Goal: Information Seeking & Learning: Learn about a topic

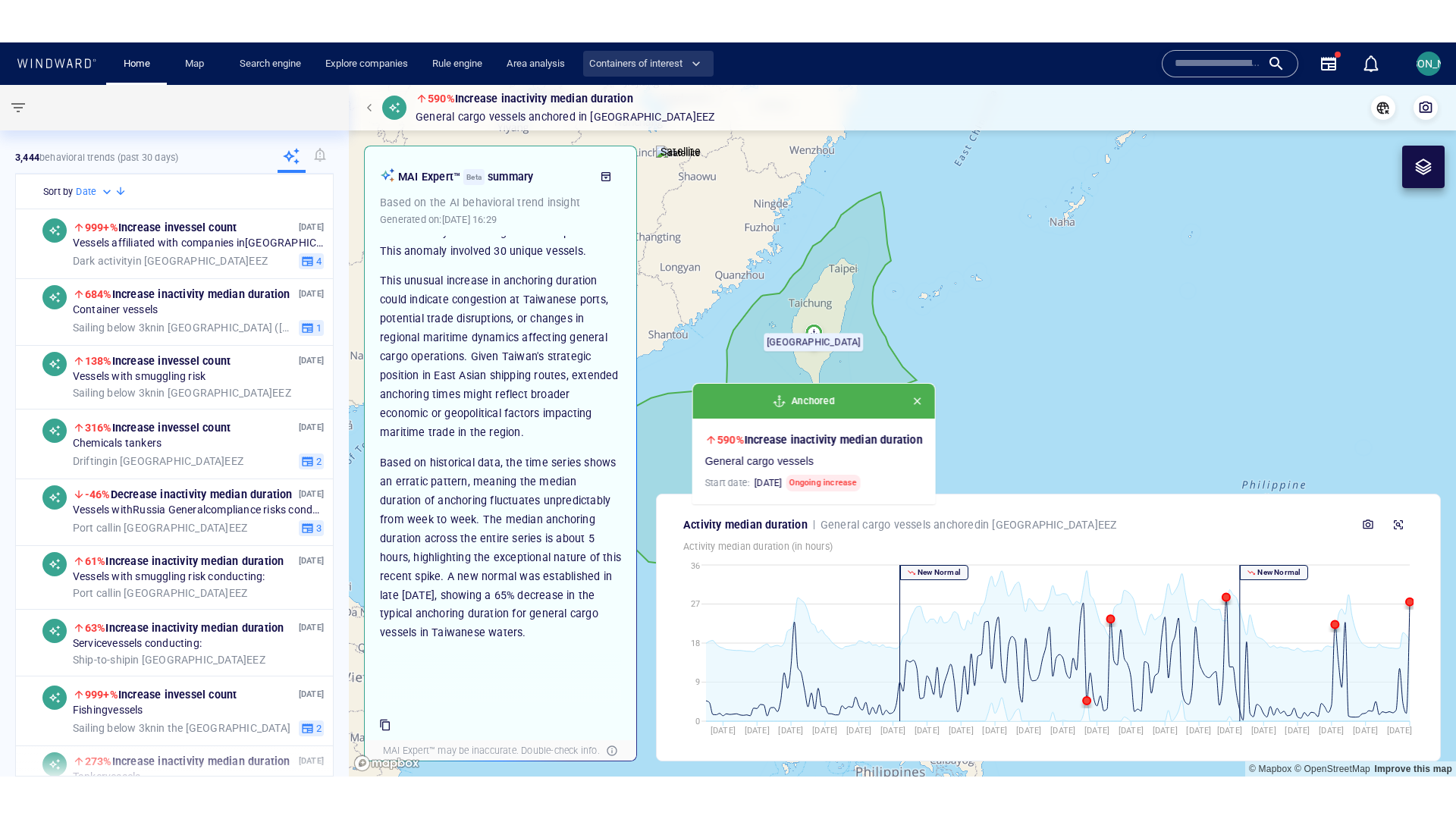
scroll to position [53, 0]
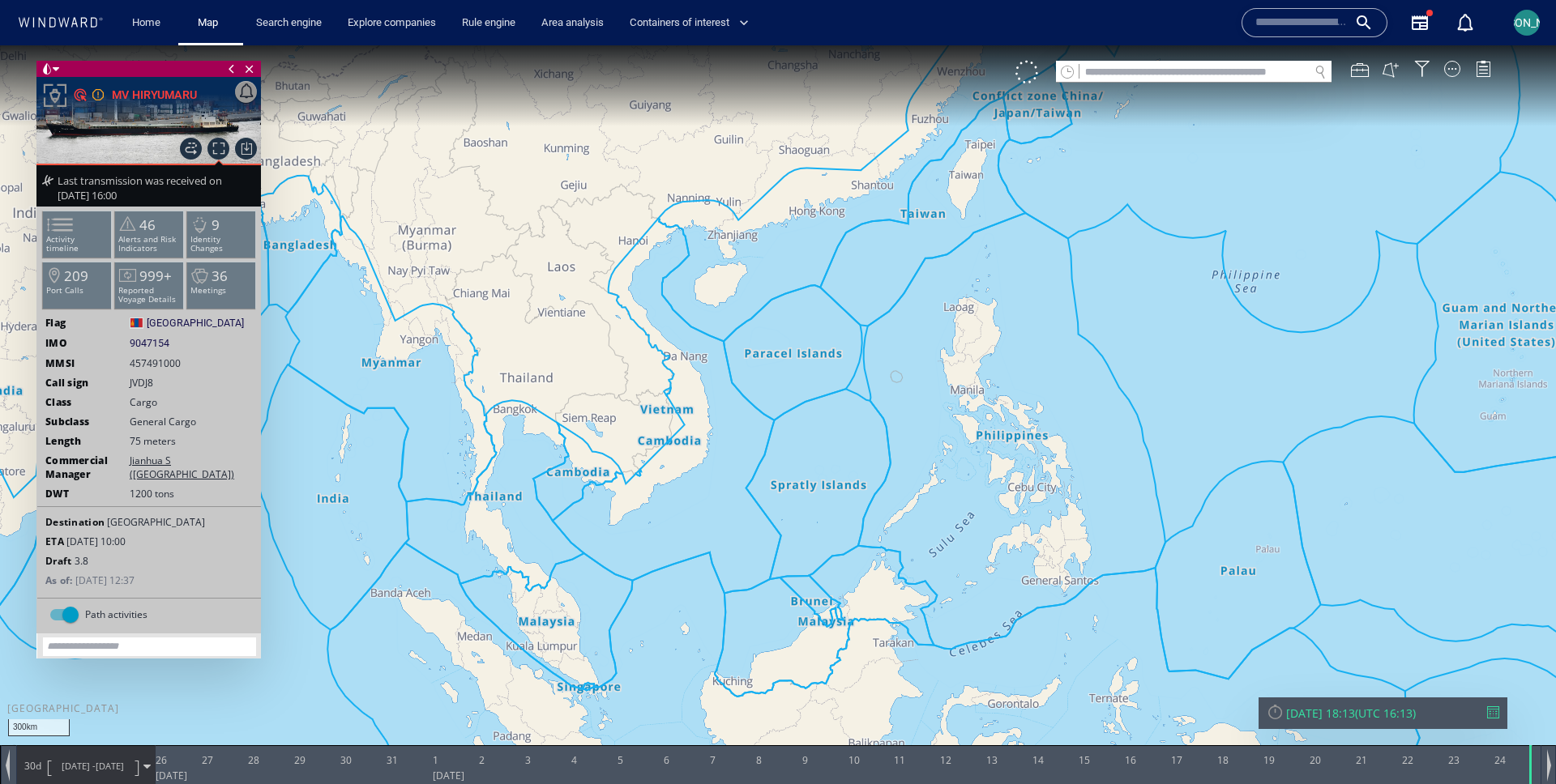
click at [52, 755] on span "[DATE] - [DATE]" at bounding box center [93, 766] width 82 height 40
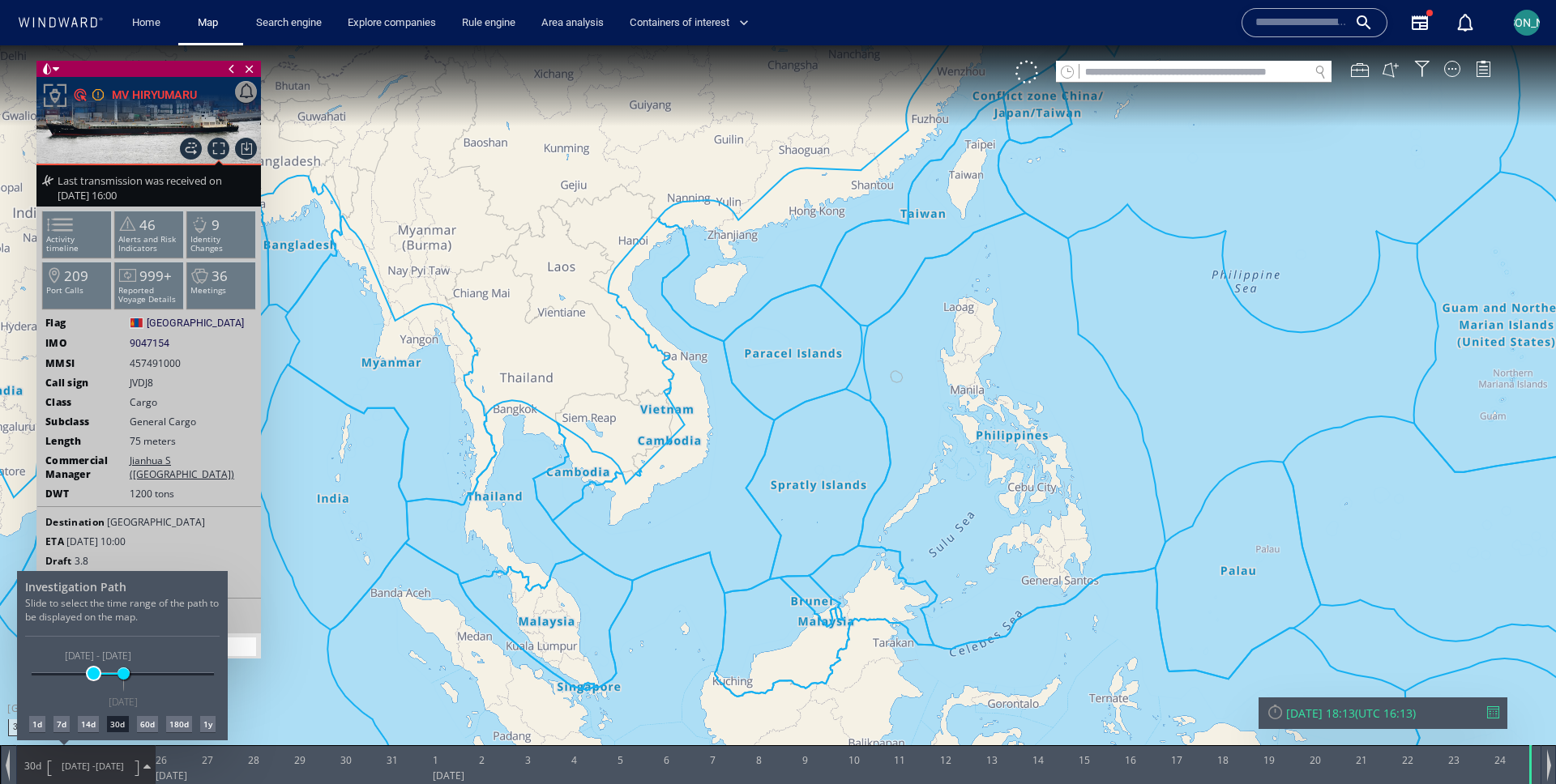
drag, startPoint x: 93, startPoint y: 678, endPoint x: 34, endPoint y: 678, distance: 59.0
click at [87, 678] on span at bounding box center [93, 673] width 12 height 12
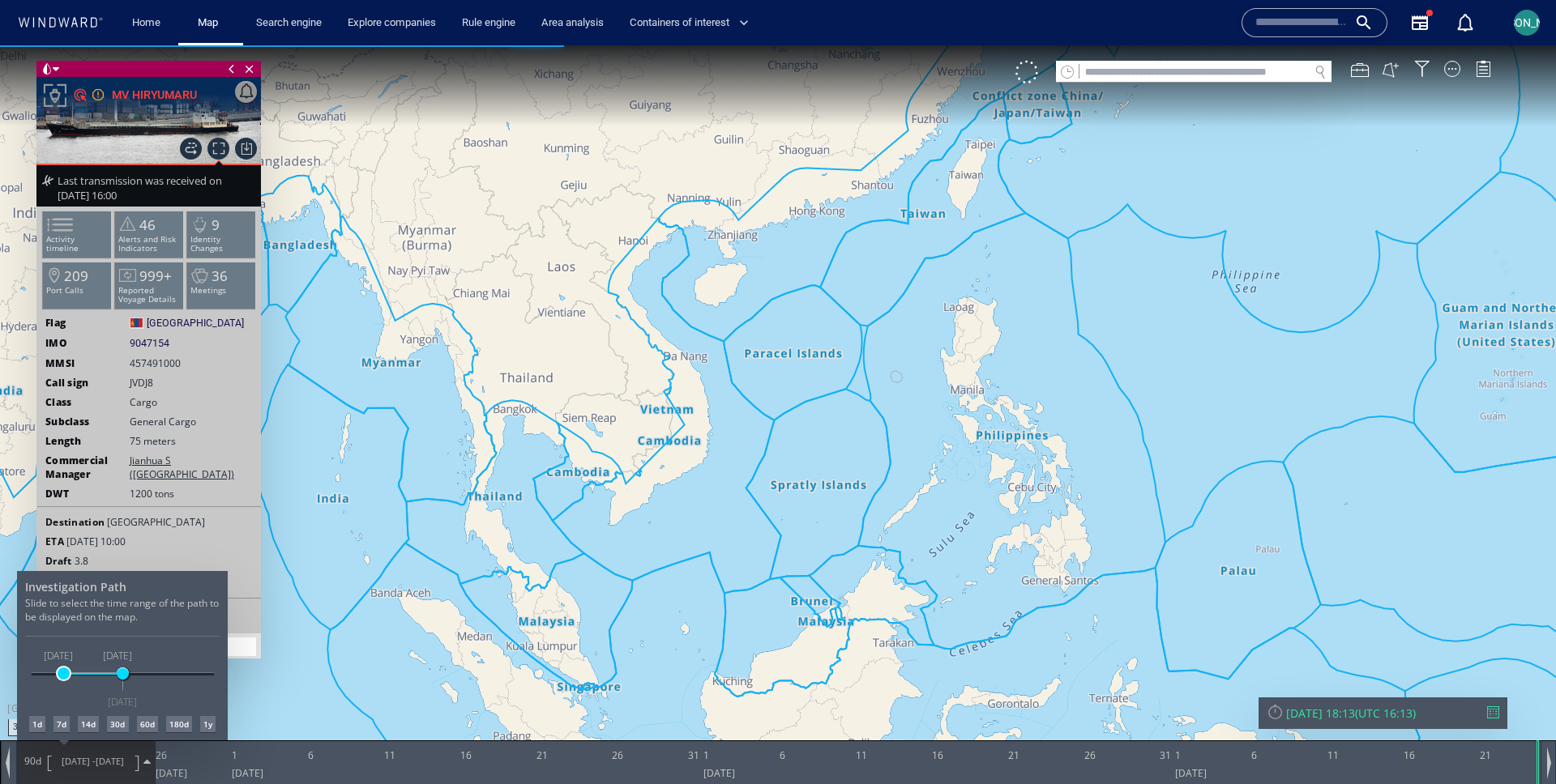
drag, startPoint x: 103, startPoint y: 678, endPoint x: 63, endPoint y: 678, distance: 40.0
click at [63, 678] on span at bounding box center [64, 673] width 12 height 12
click at [530, 539] on div at bounding box center [778, 414] width 1556 height 739
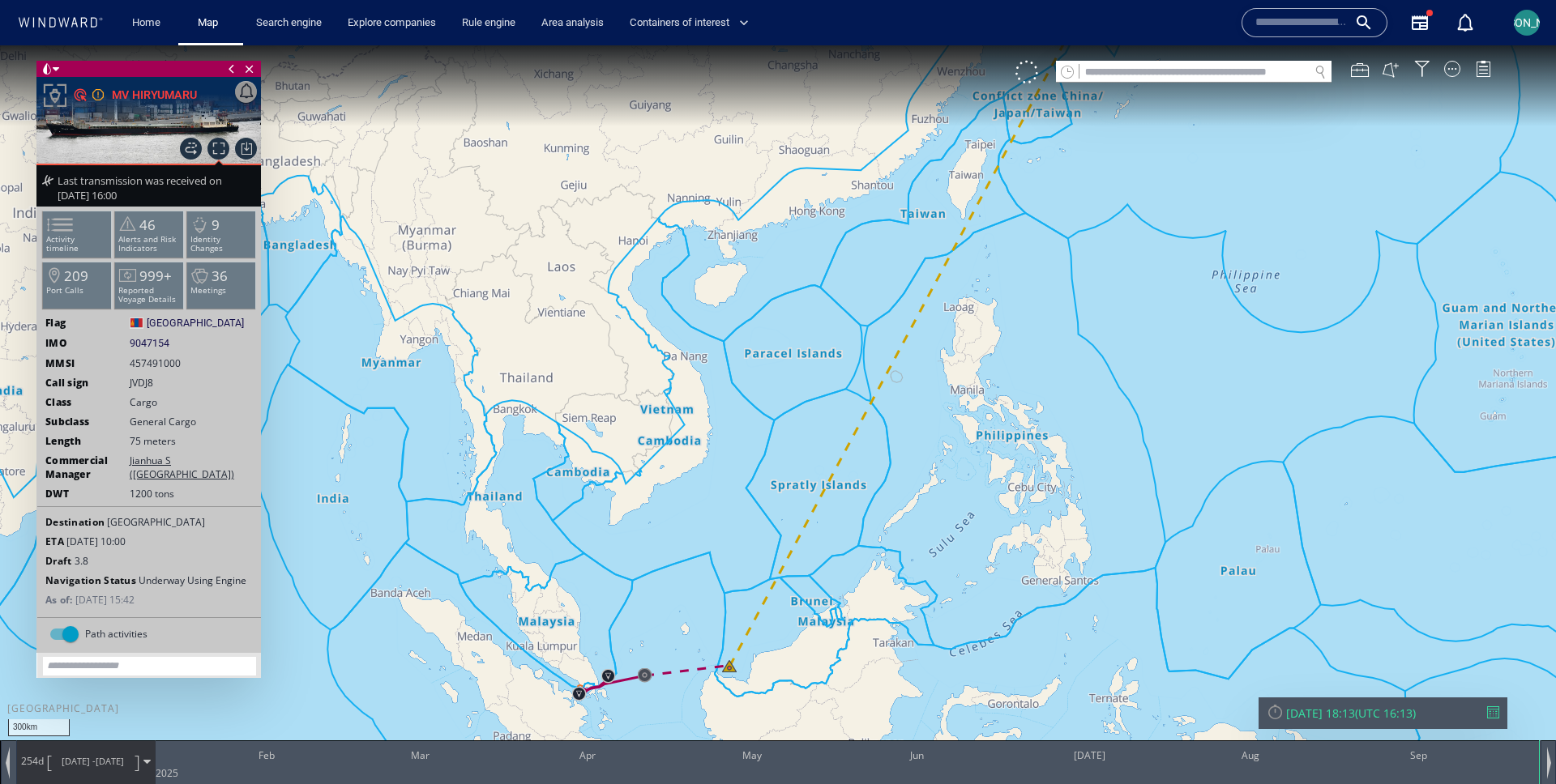
click at [75, 754] on span "13/01/25 - 24/09/25" at bounding box center [93, 761] width 82 height 40
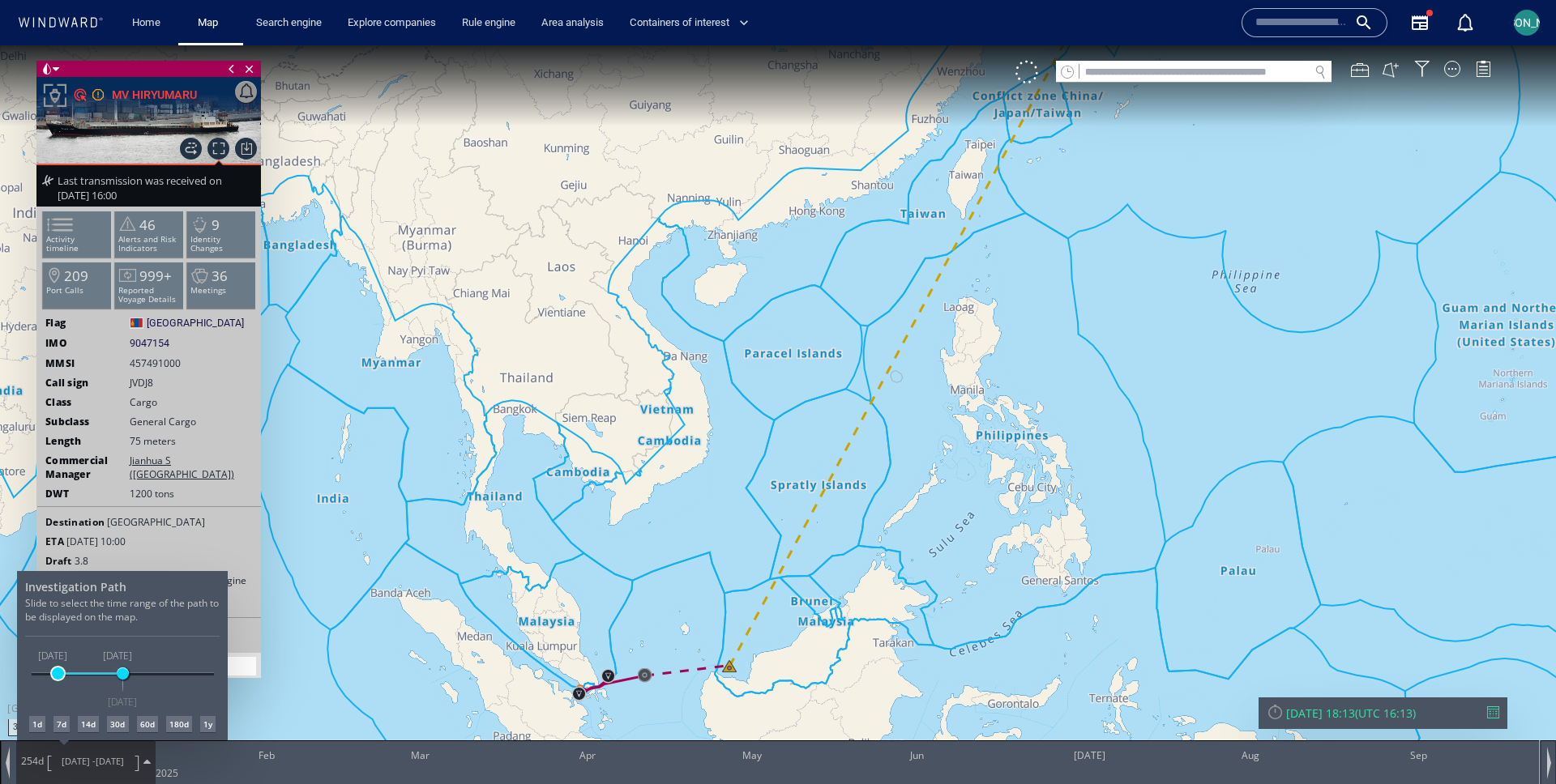
drag, startPoint x: 68, startPoint y: 678, endPoint x: 58, endPoint y: 677, distance: 10.0
click at [58, 677] on div "24/09/24 23/09/26 20/12/24 24/09/25 24/09/25" at bounding box center [122, 675] width 182 height 3
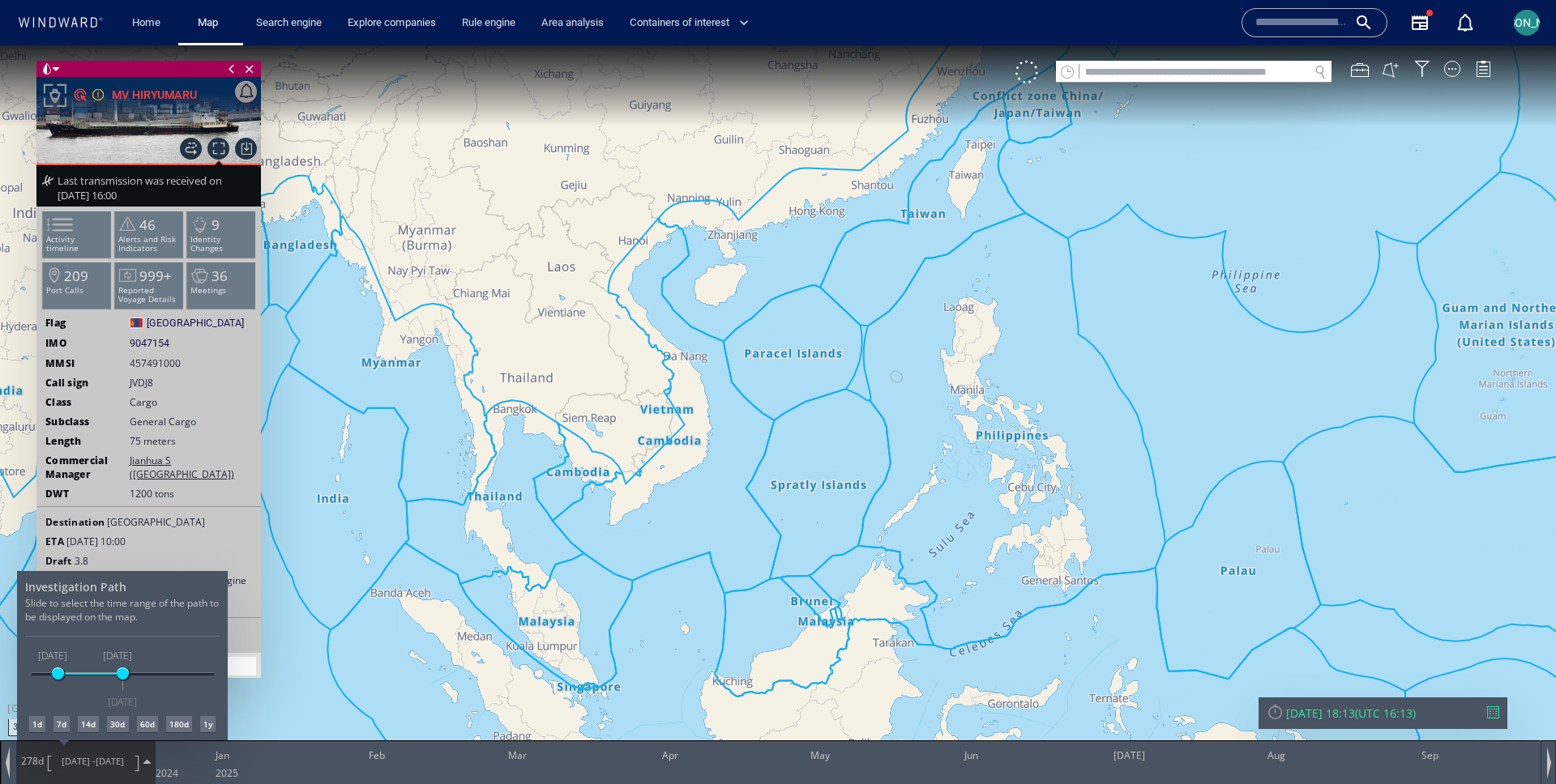
click at [734, 459] on div at bounding box center [778, 414] width 1556 height 739
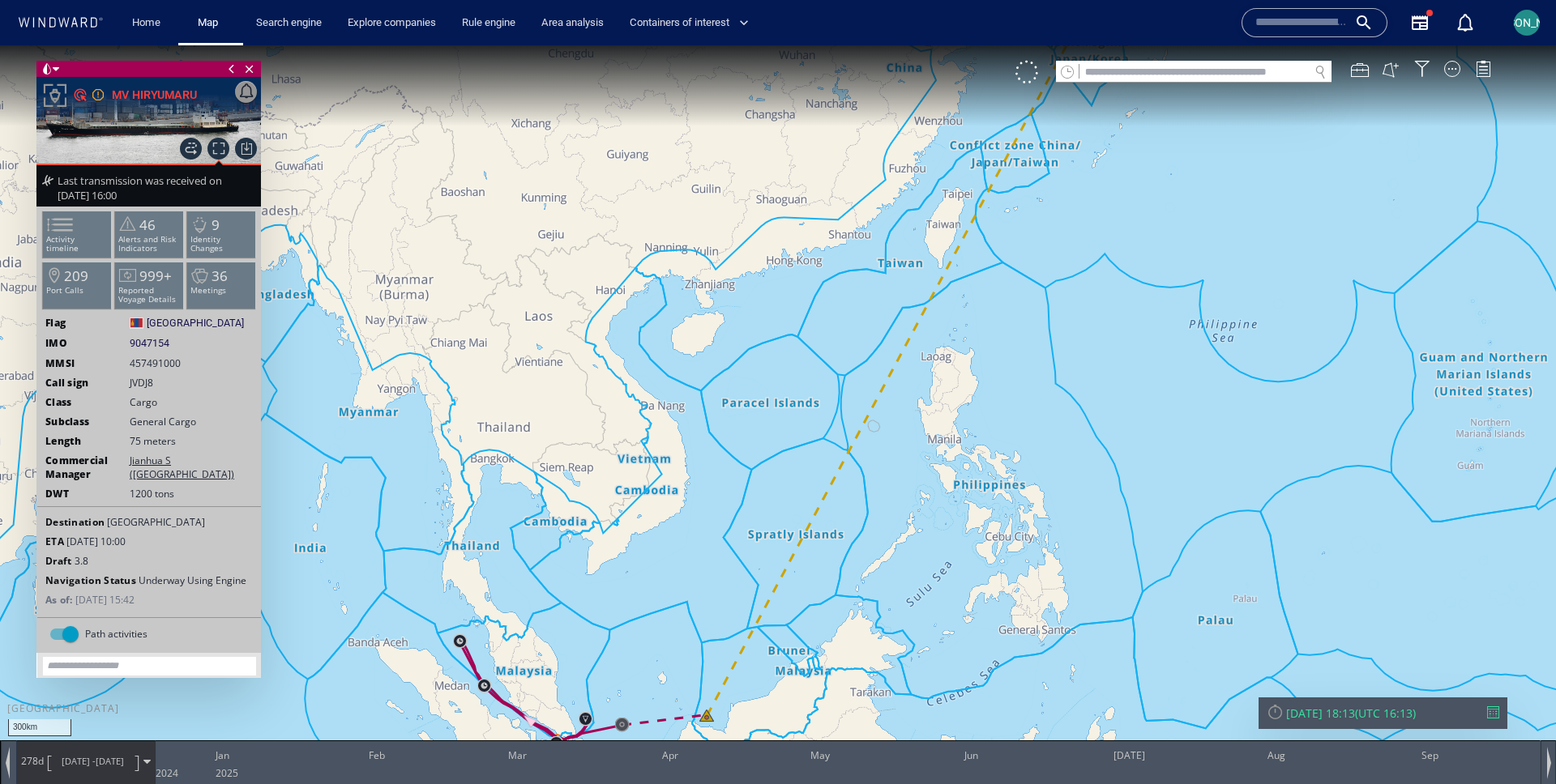
drag, startPoint x: 749, startPoint y: 428, endPoint x: 688, endPoint y: 547, distance: 133.7
click at [687, 548] on canvas "Map" at bounding box center [778, 407] width 1556 height 723
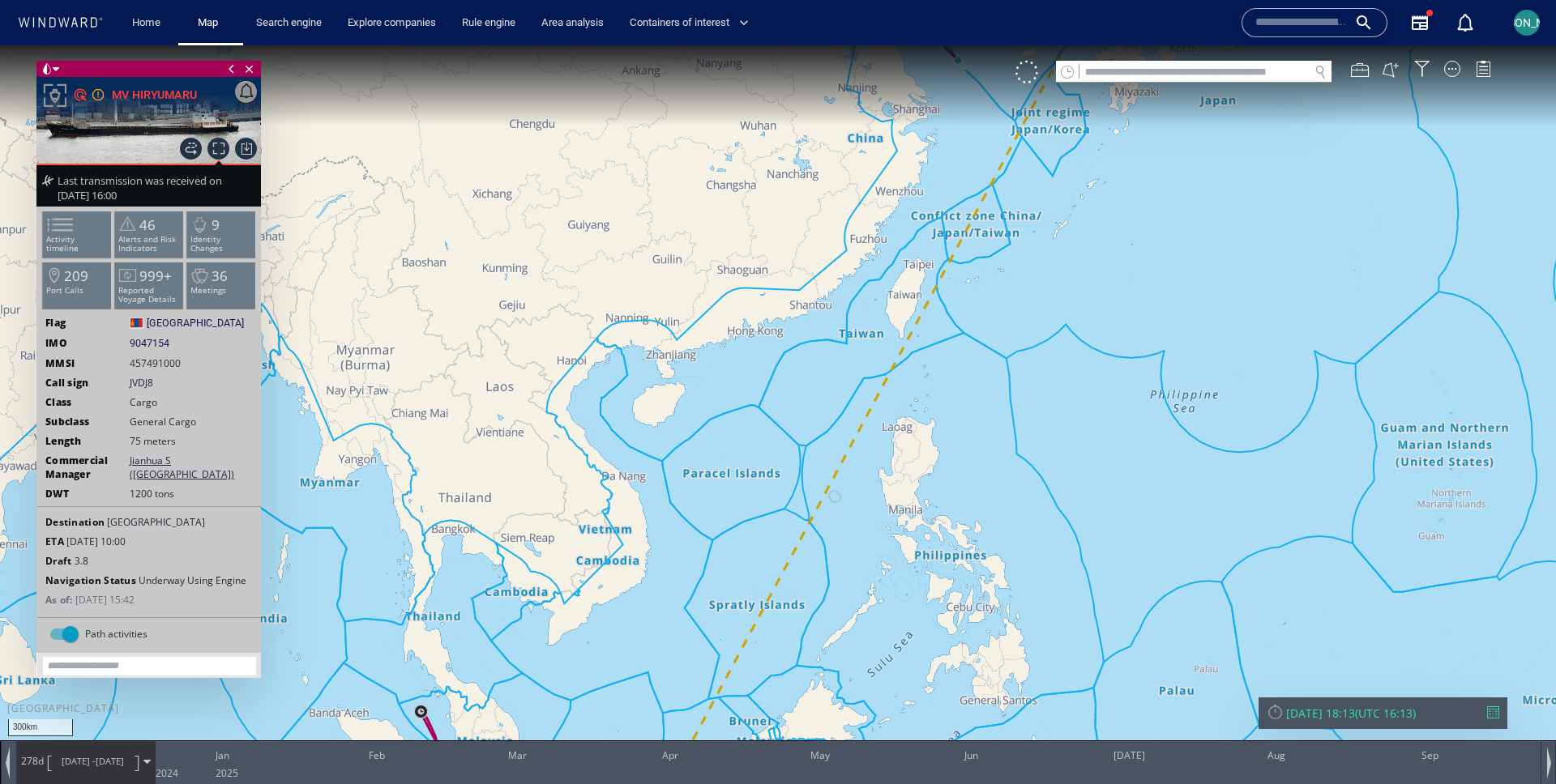
drag, startPoint x: 735, startPoint y: 315, endPoint x: 642, endPoint y: 424, distance: 143.3
click at [642, 424] on canvas "Map" at bounding box center [778, 407] width 1556 height 723
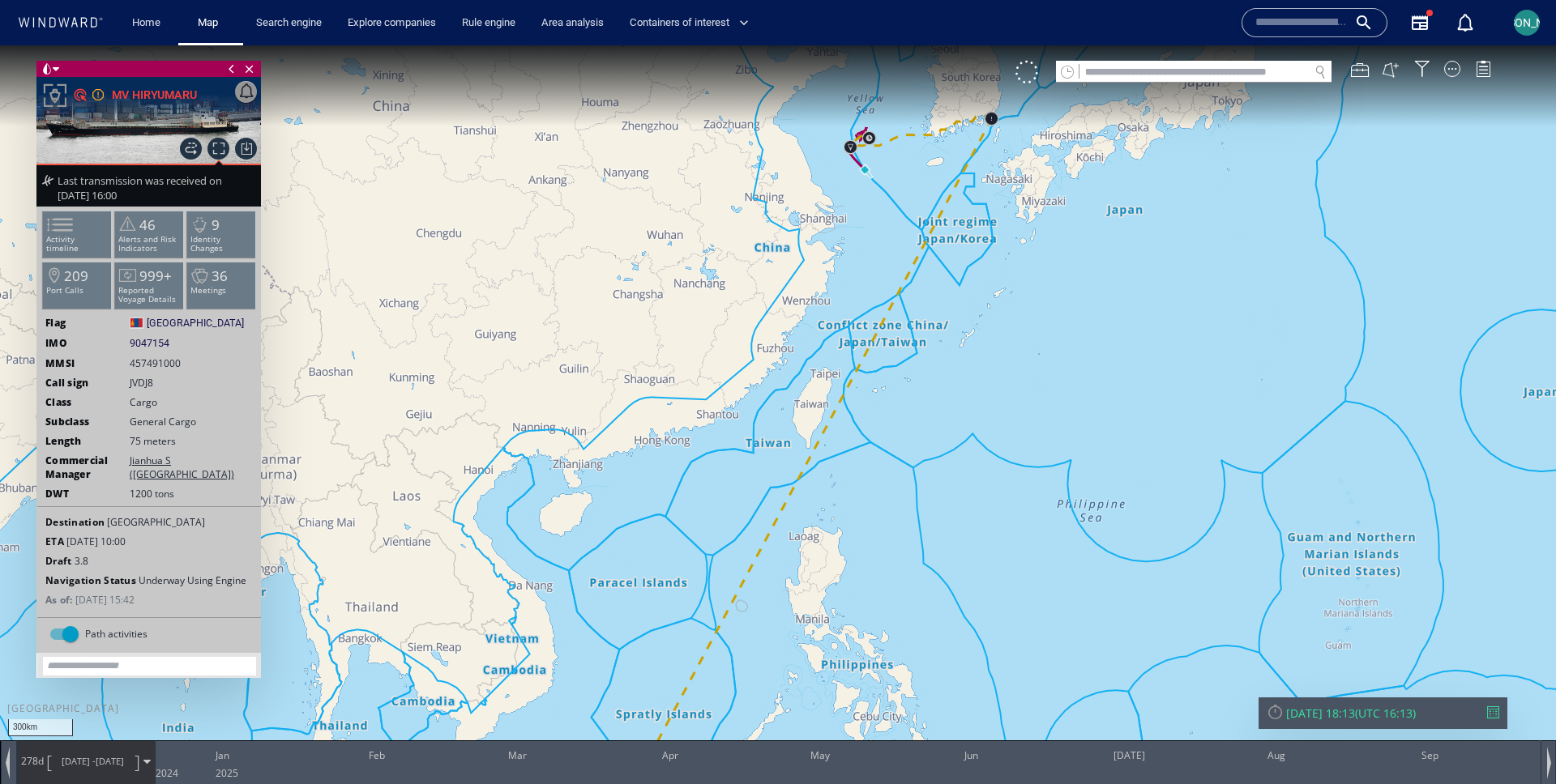
click at [96, 766] on span "24/09/25" at bounding box center [110, 761] width 29 height 12
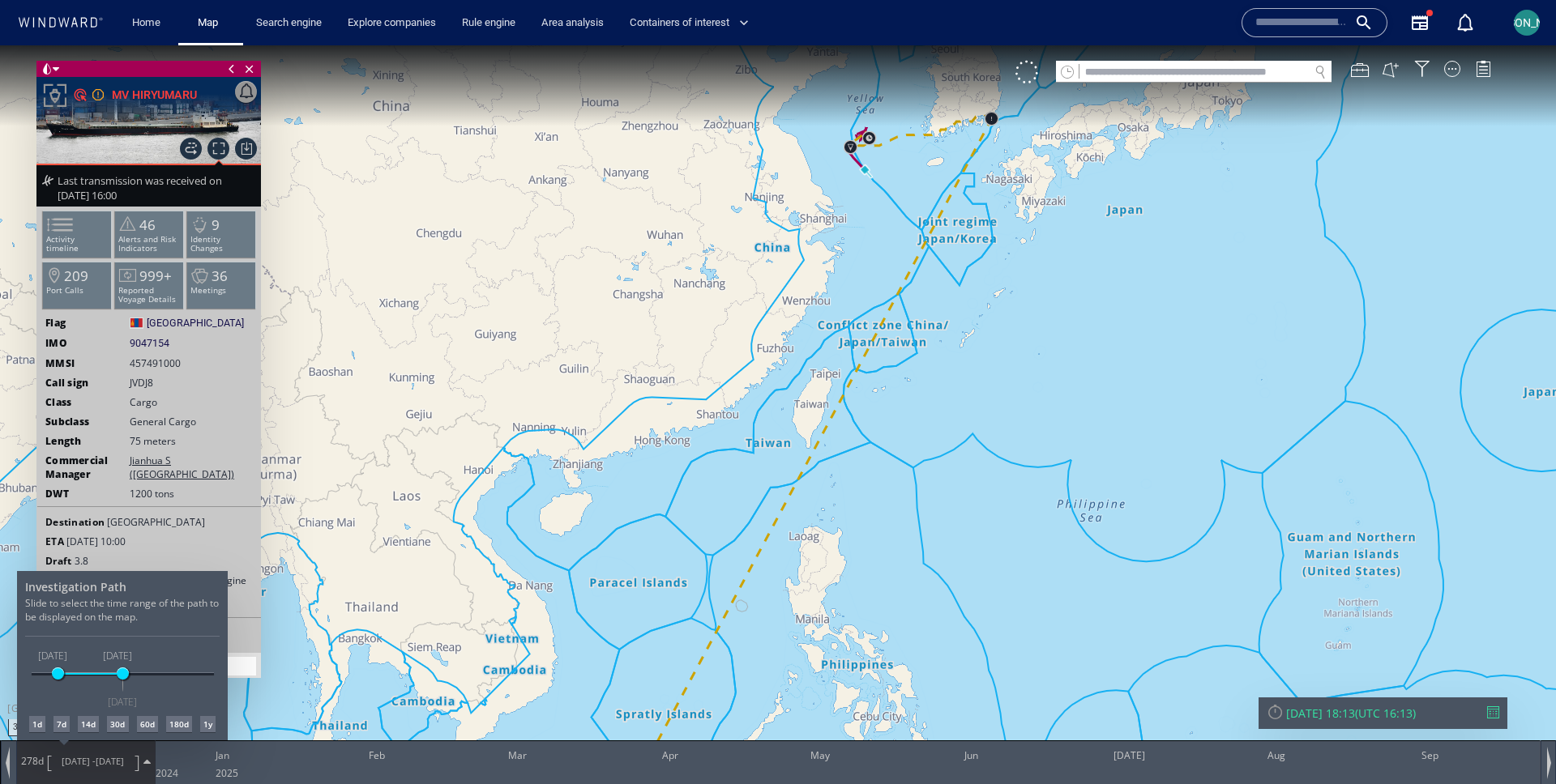
drag, startPoint x: 124, startPoint y: 674, endPoint x: 153, endPoint y: 671, distance: 29.2
click at [153, 673] on div "24/09/24 23/09/26 20/12/24 24/09/25 24/09/25" at bounding box center [122, 675] width 182 height 3
click at [736, 459] on div at bounding box center [778, 414] width 1556 height 739
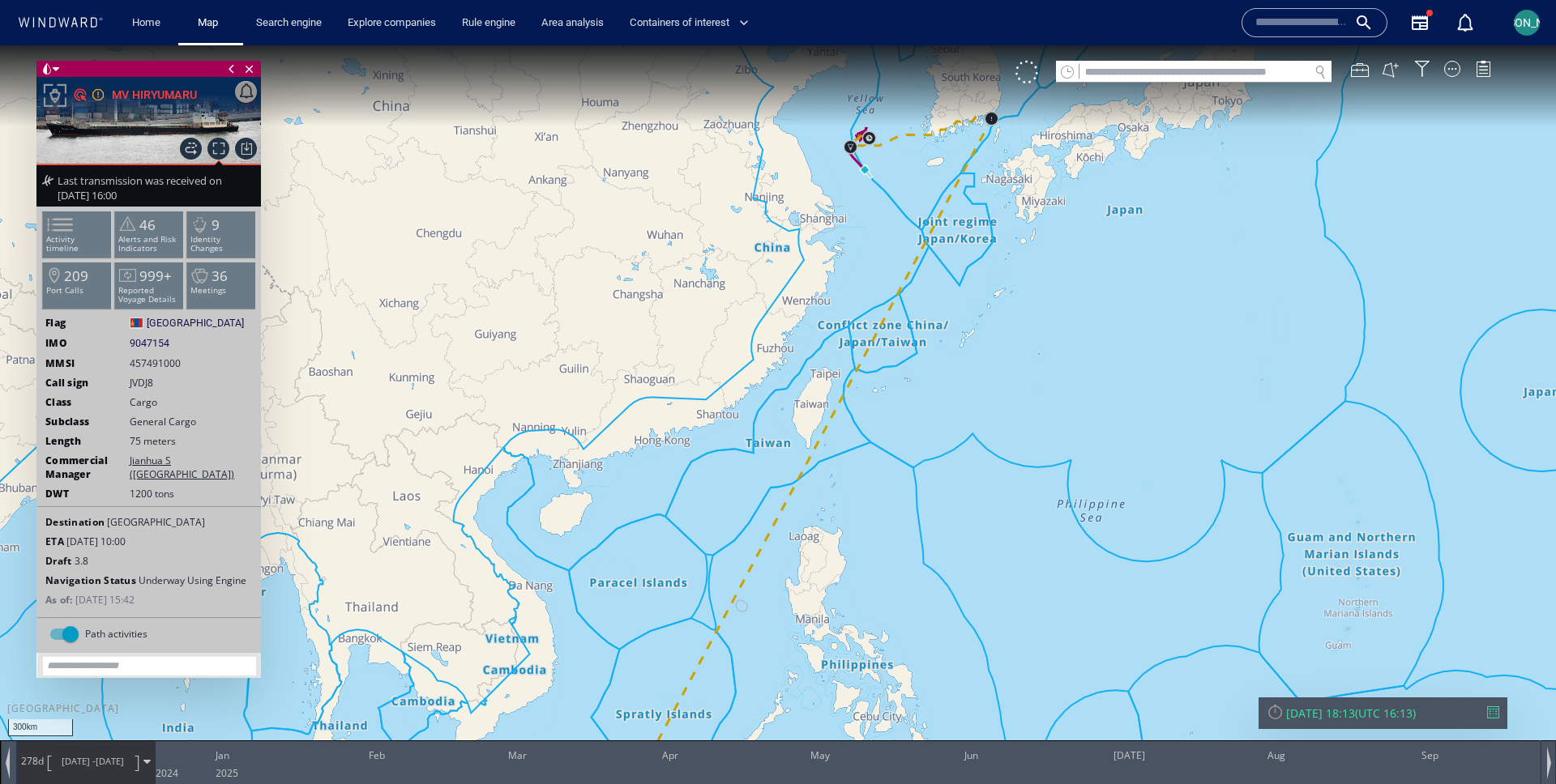
click at [74, 748] on span "20/12/24 - 24/09/25" at bounding box center [93, 761] width 82 height 40
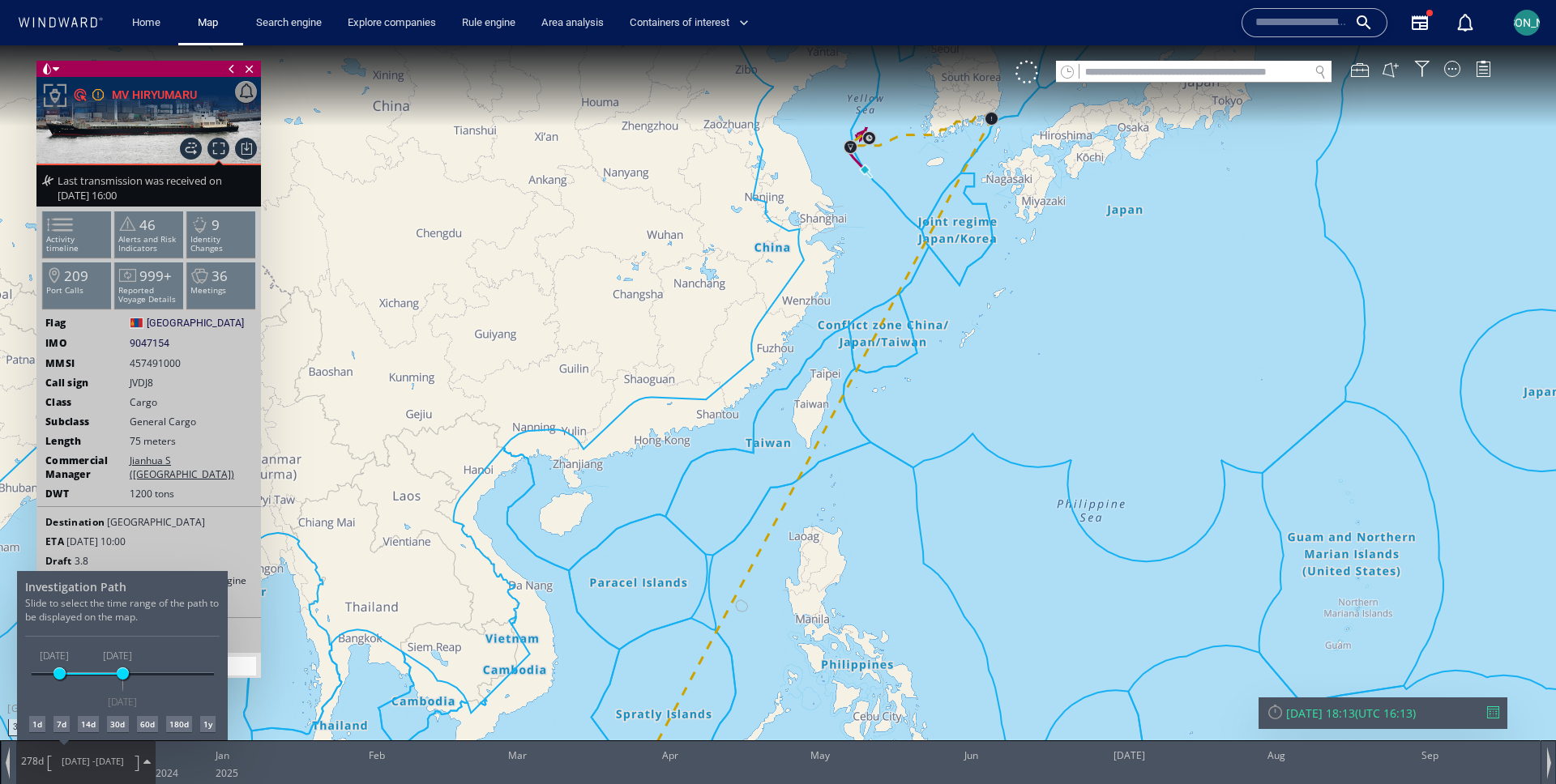
drag, startPoint x: 60, startPoint y: 671, endPoint x: 28, endPoint y: 671, distance: 32.0
click at [28, 671] on div "Investigation Path Slide to select the time range of the path to be displayed o…" at bounding box center [122, 656] width 211 height 169
click at [88, 252] on div at bounding box center [778, 414] width 1556 height 739
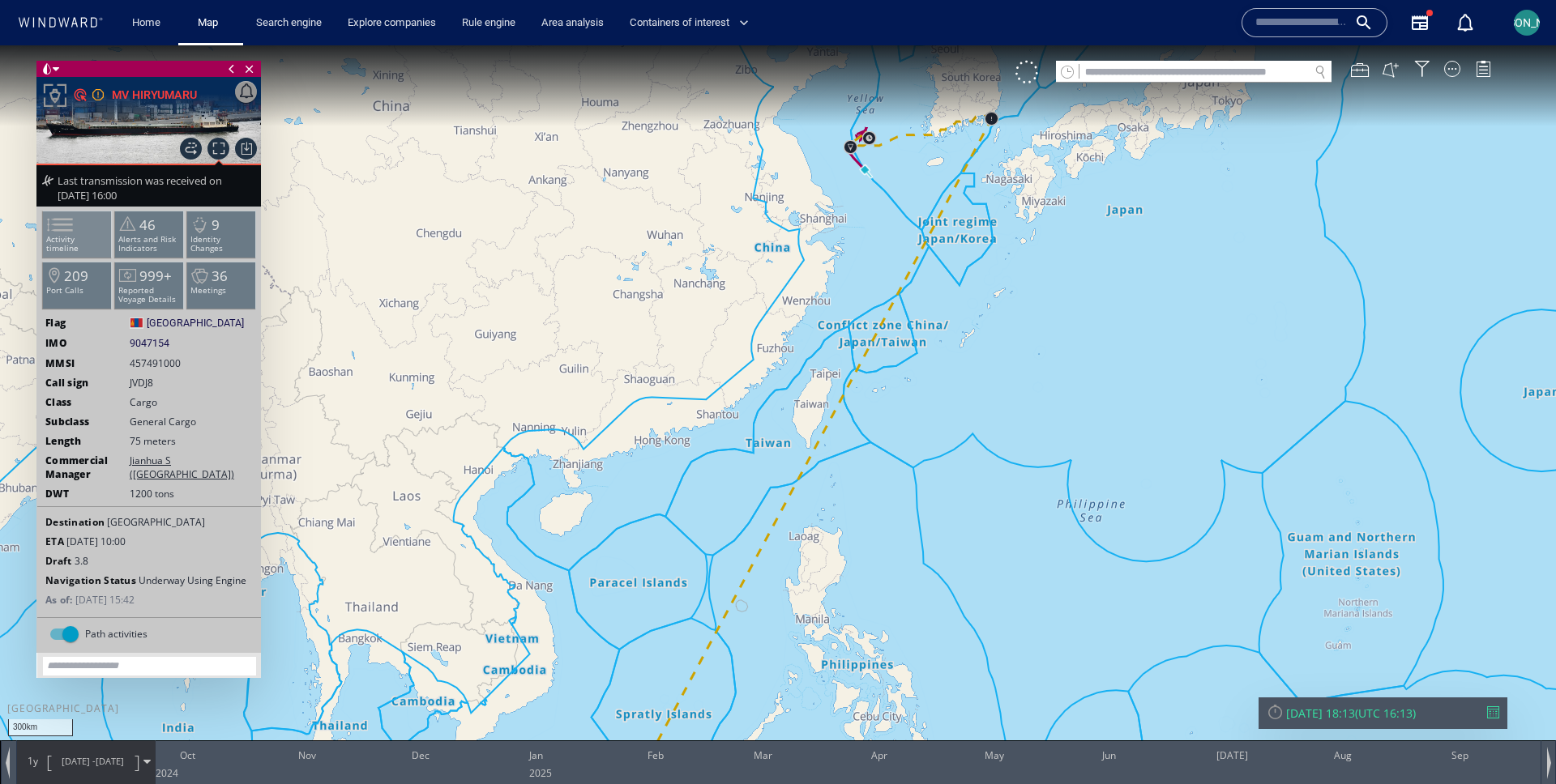
click at [84, 252] on li "Activity timeline" at bounding box center [77, 234] width 69 height 47
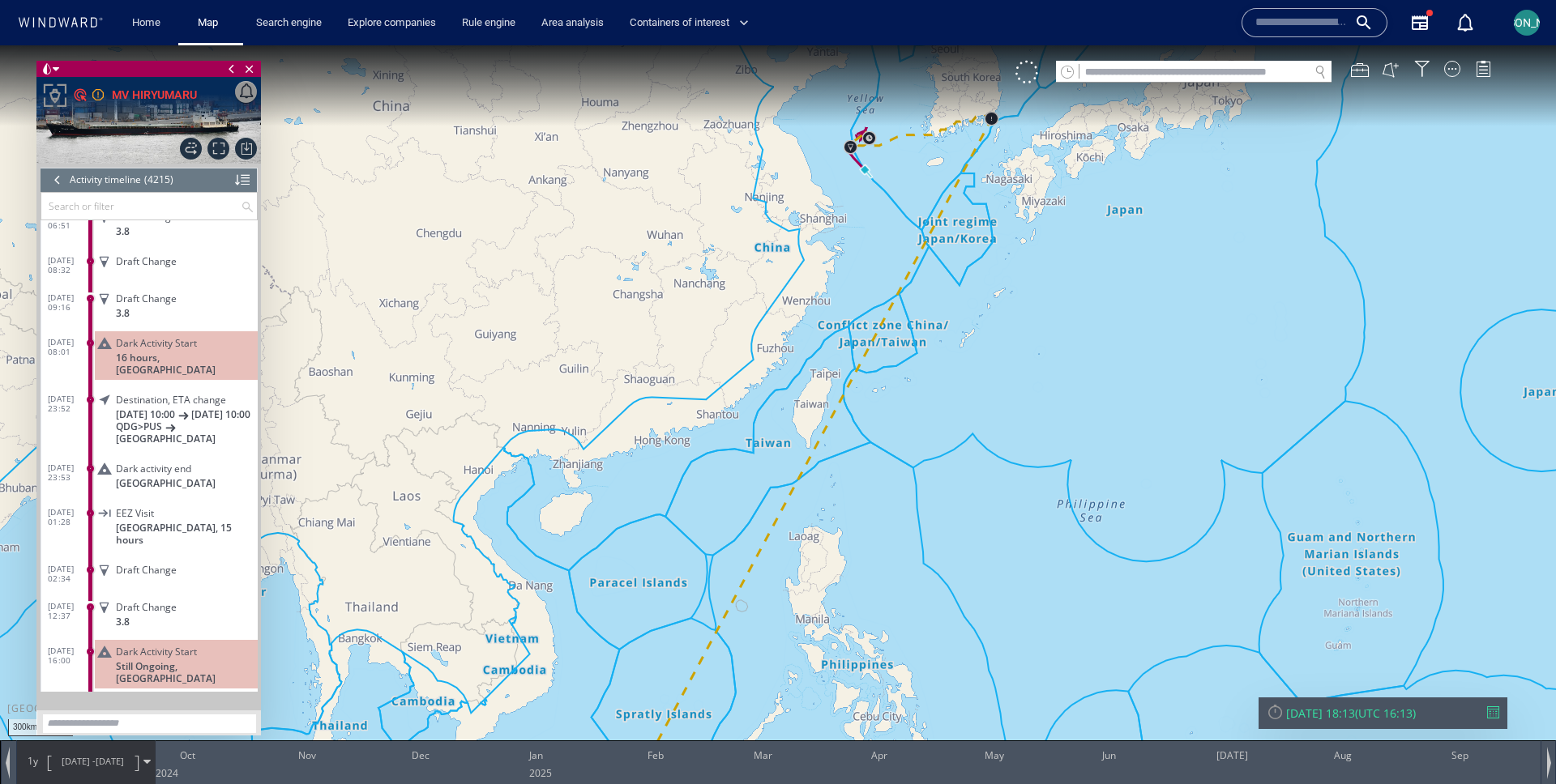
scroll to position [186938, 0]
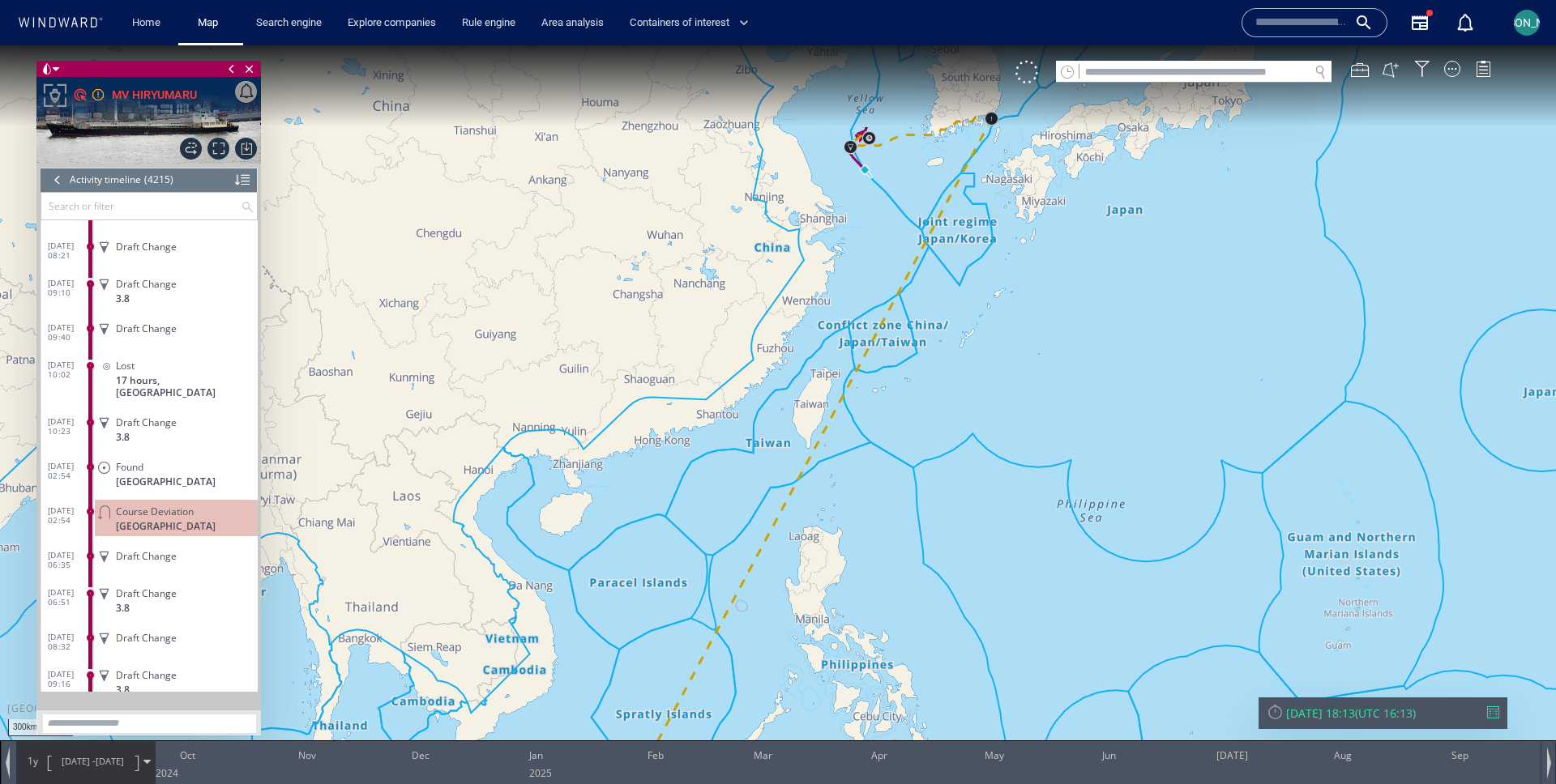
click at [146, 205] on input "text" at bounding box center [141, 206] width 200 height 27
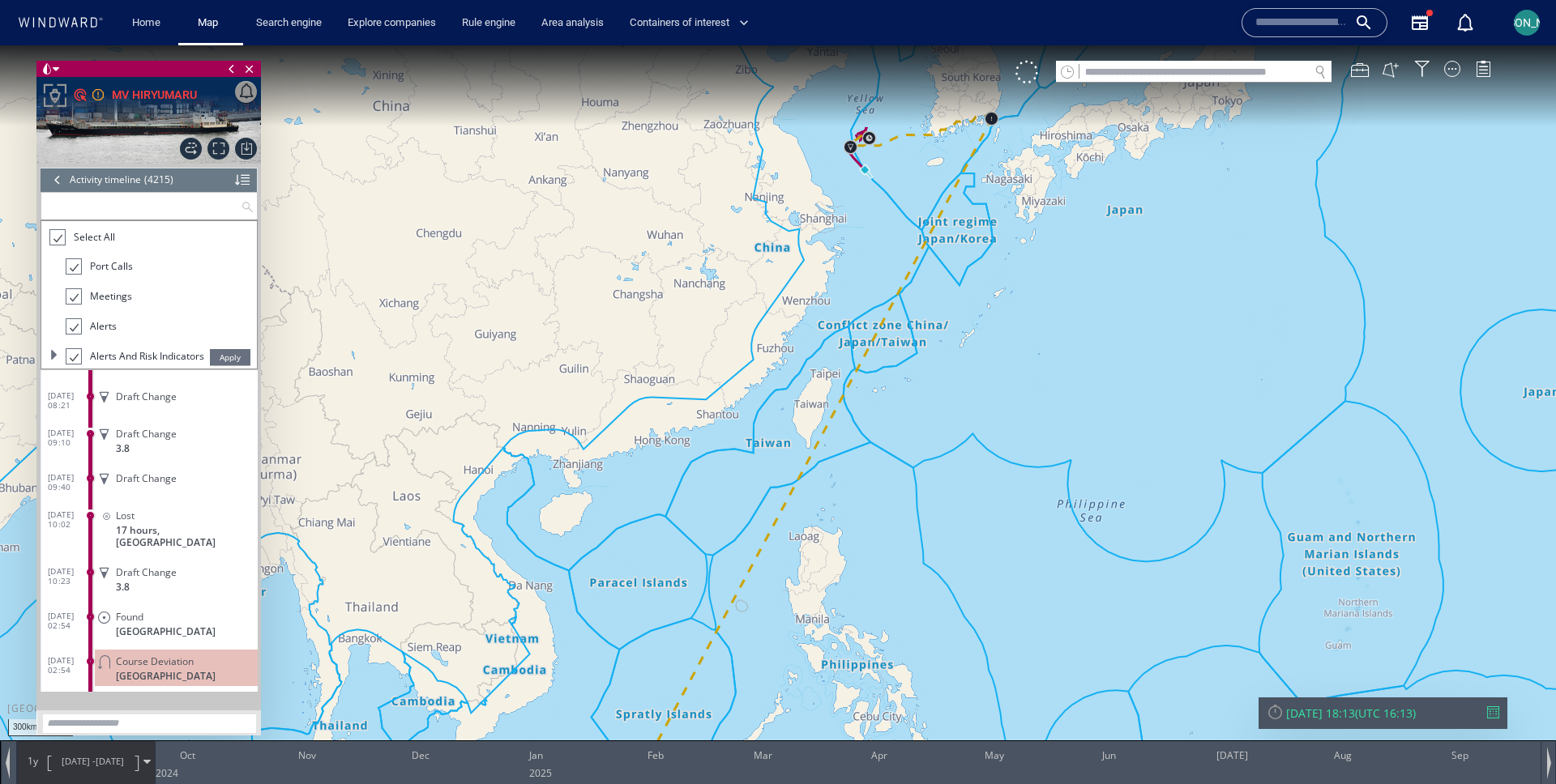
click at [60, 180] on div at bounding box center [57, 179] width 18 height 24
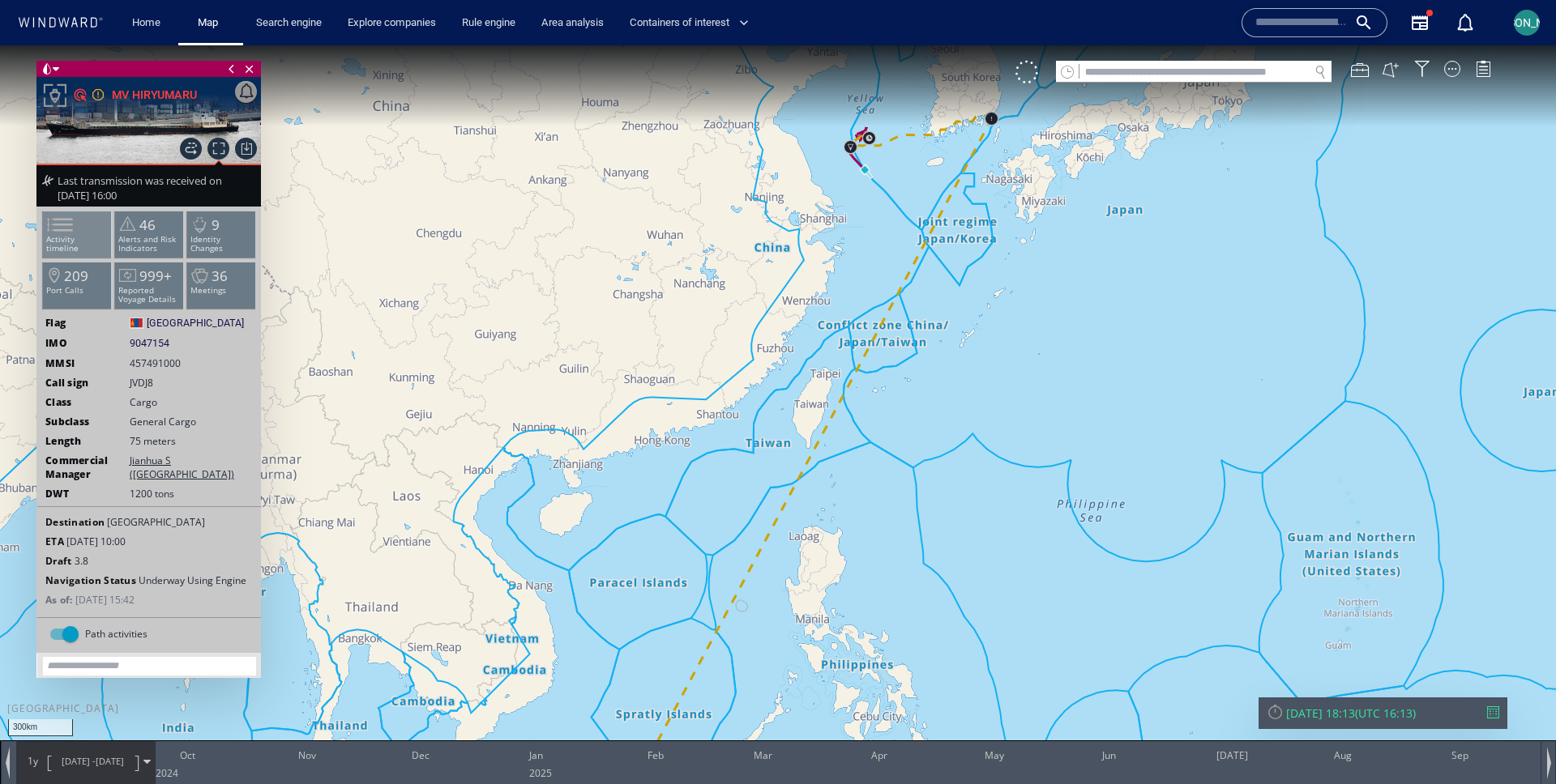
click at [62, 228] on span at bounding box center [49, 225] width 24 height 23
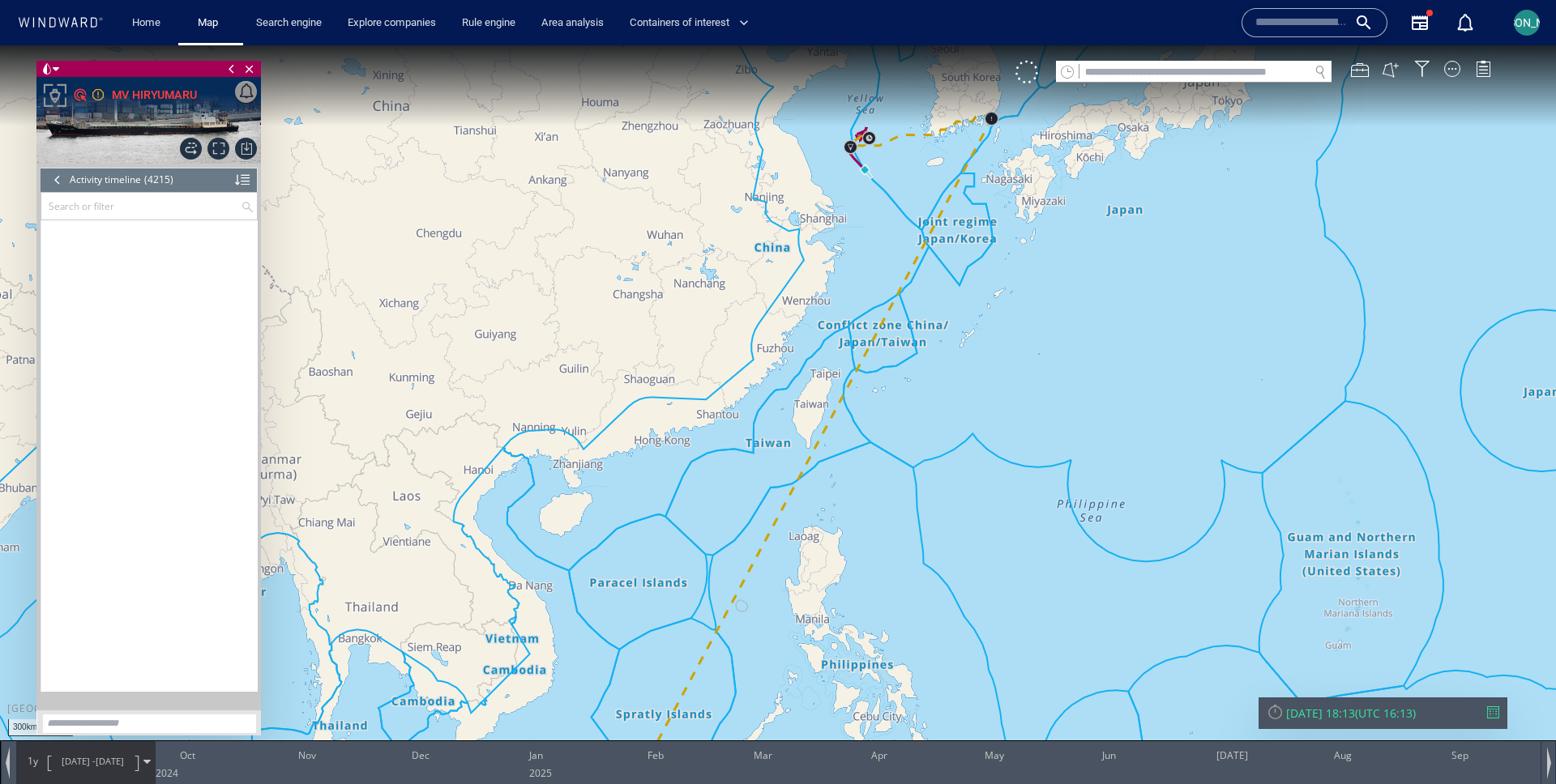
scroll to position [187337, 0]
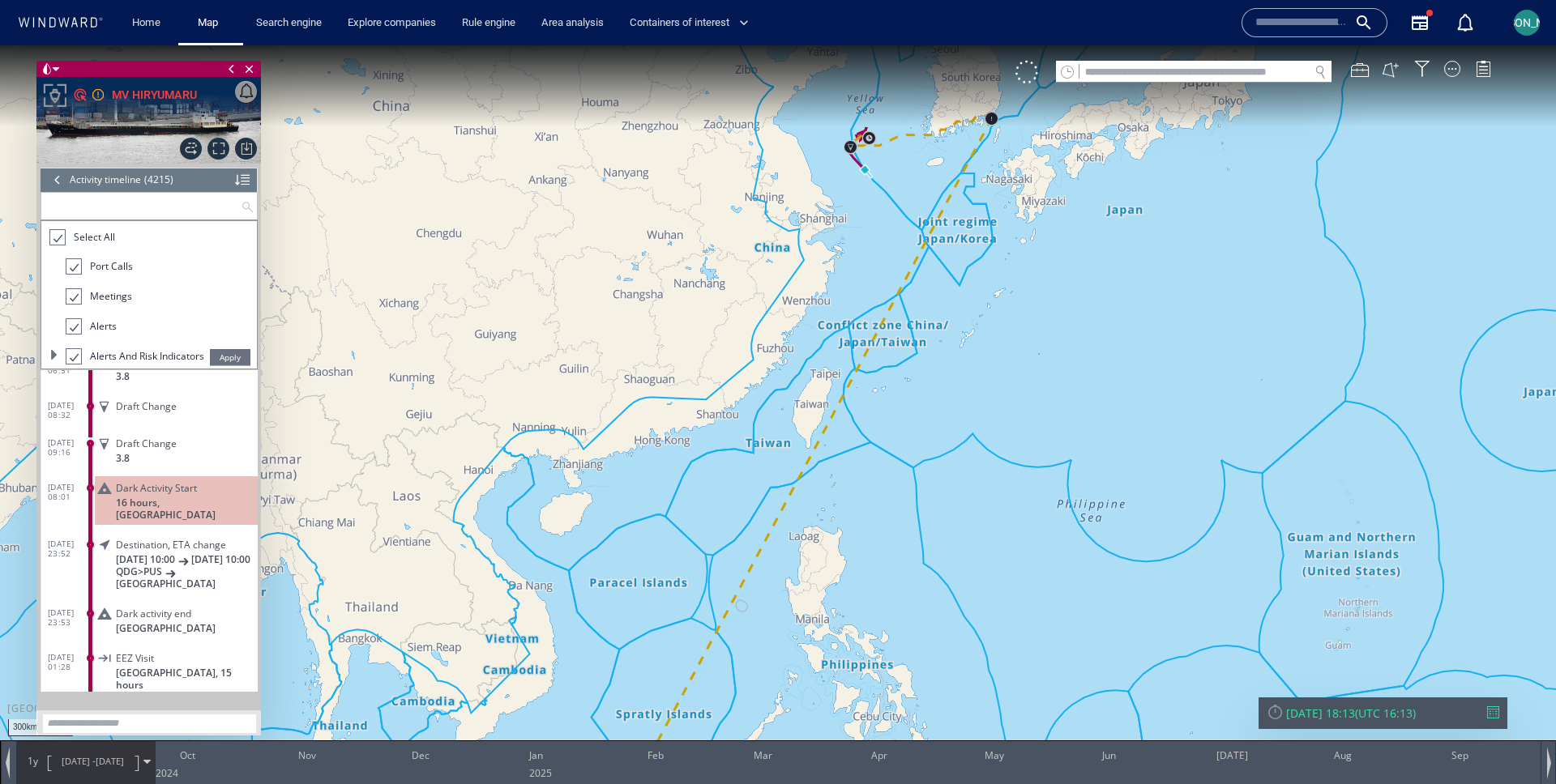
click at [132, 205] on input "text" at bounding box center [141, 206] width 200 height 27
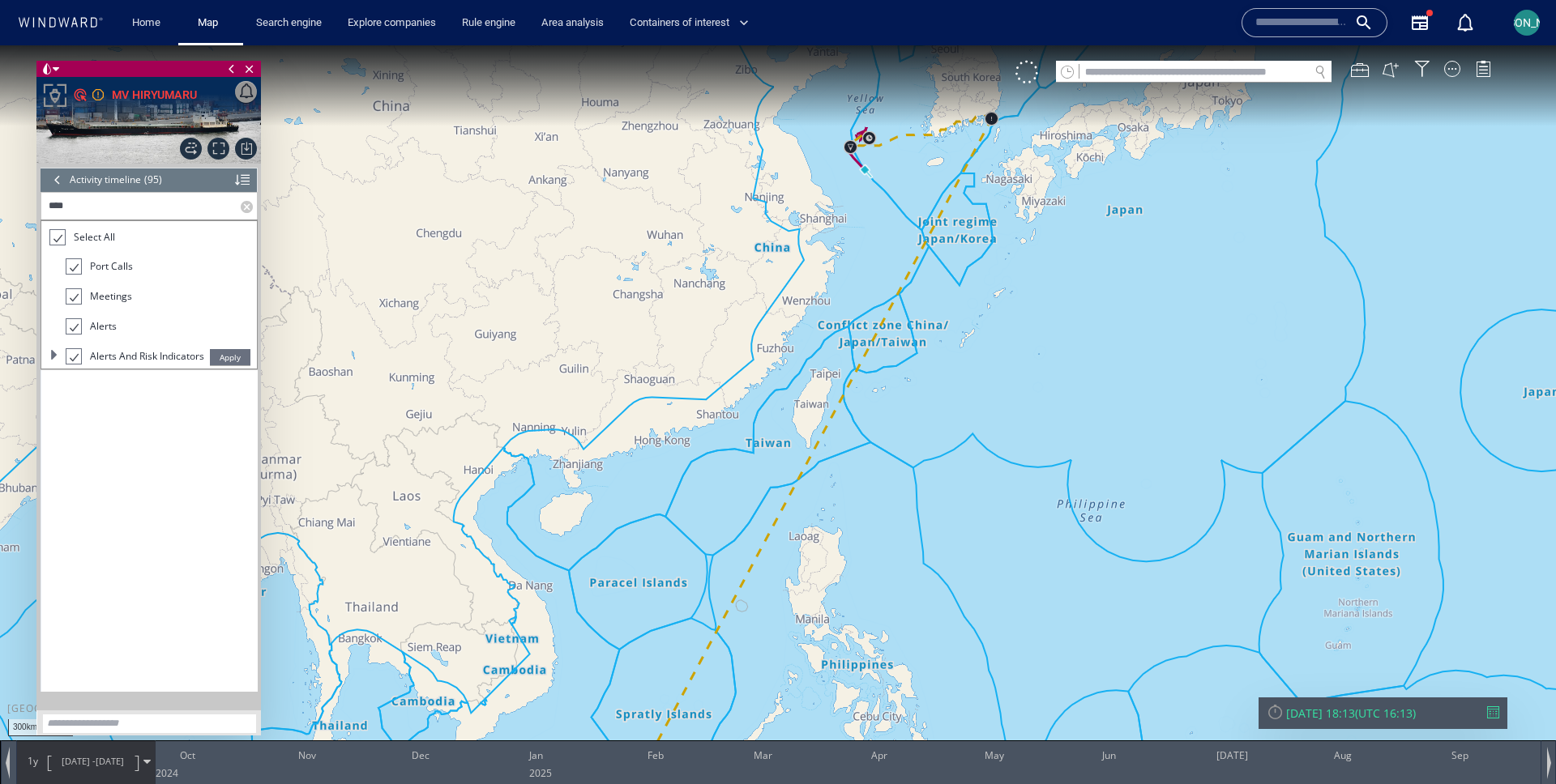
scroll to position [3243, 0]
type input "******"
click at [223, 358] on span "Apply" at bounding box center [230, 356] width 40 height 16
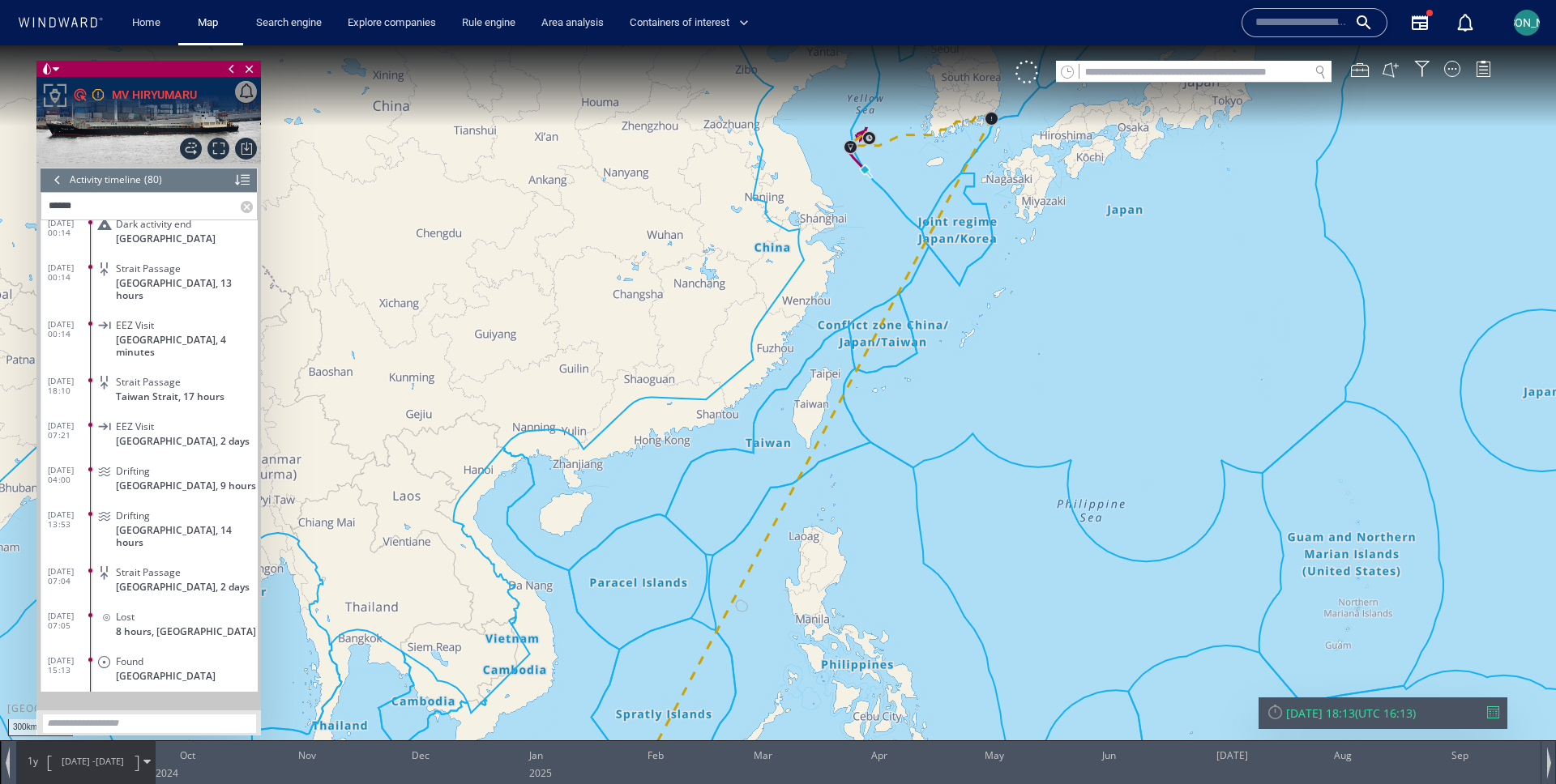
scroll to position [2532, 0]
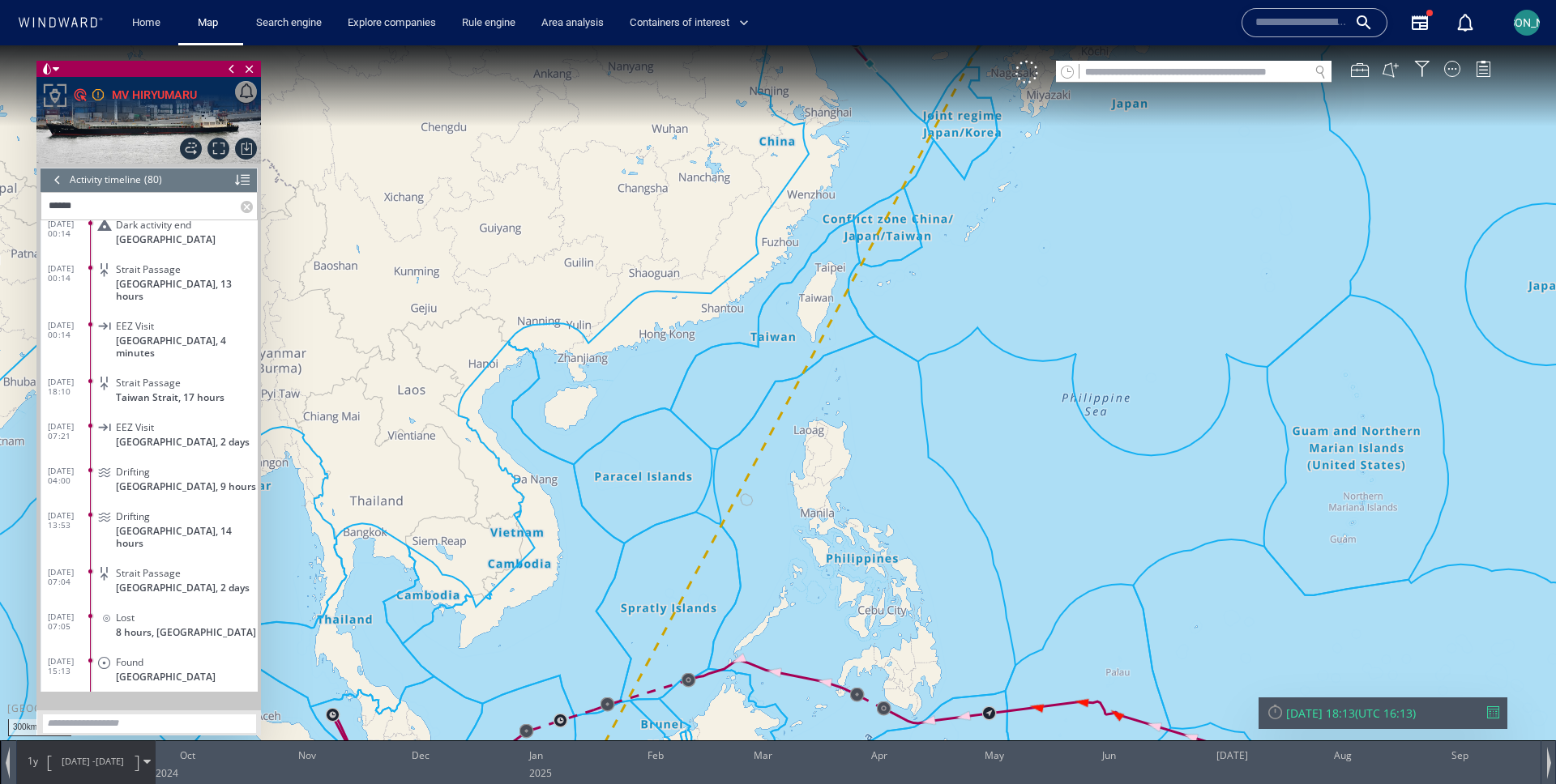
drag, startPoint x: 563, startPoint y: 410, endPoint x: 567, endPoint y: 304, distance: 106.1
click at [567, 304] on canvas "Map" at bounding box center [778, 407] width 1556 height 723
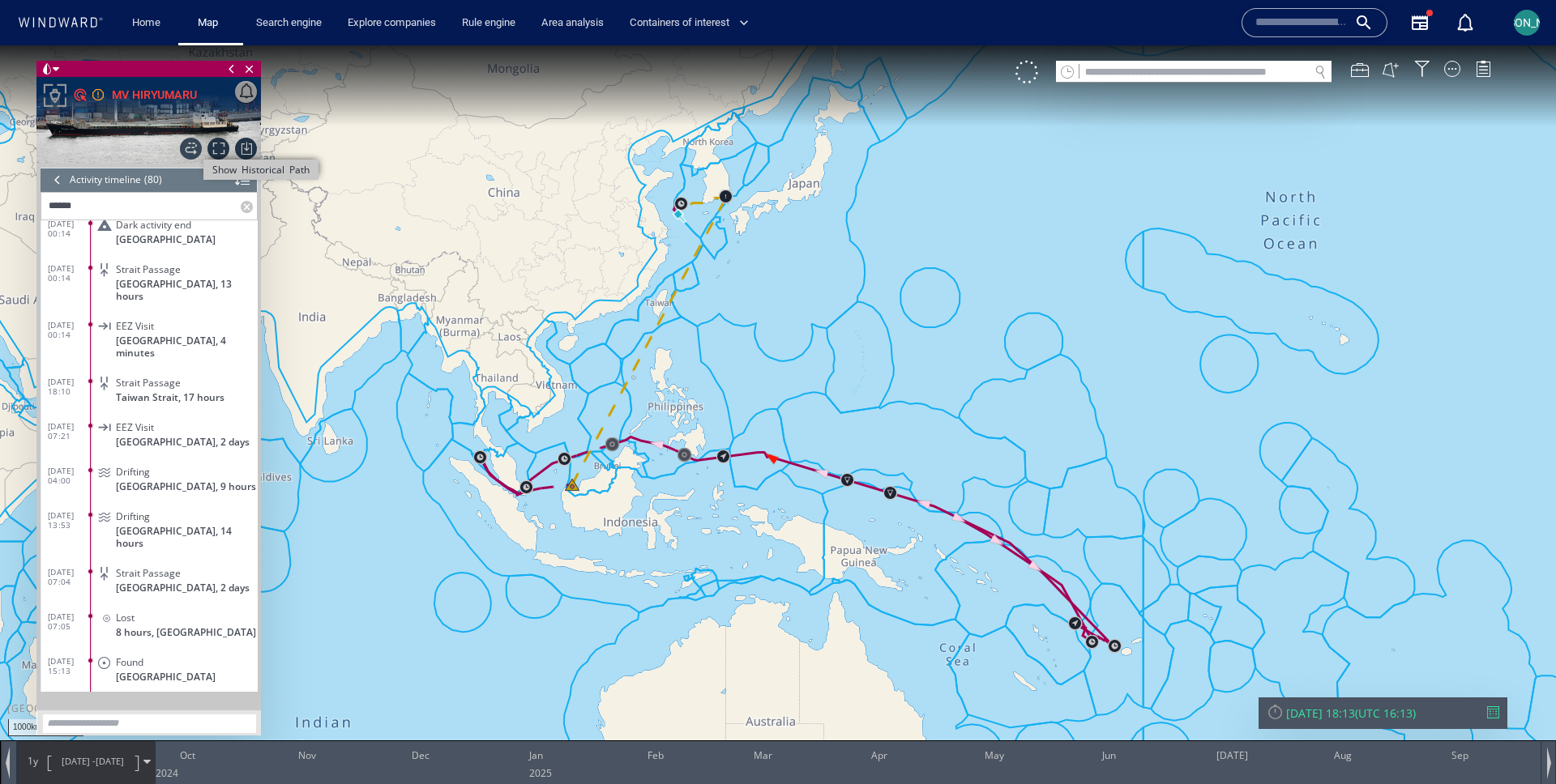
click at [192, 151] on span "Show Historical Path" at bounding box center [190, 148] width 22 height 22
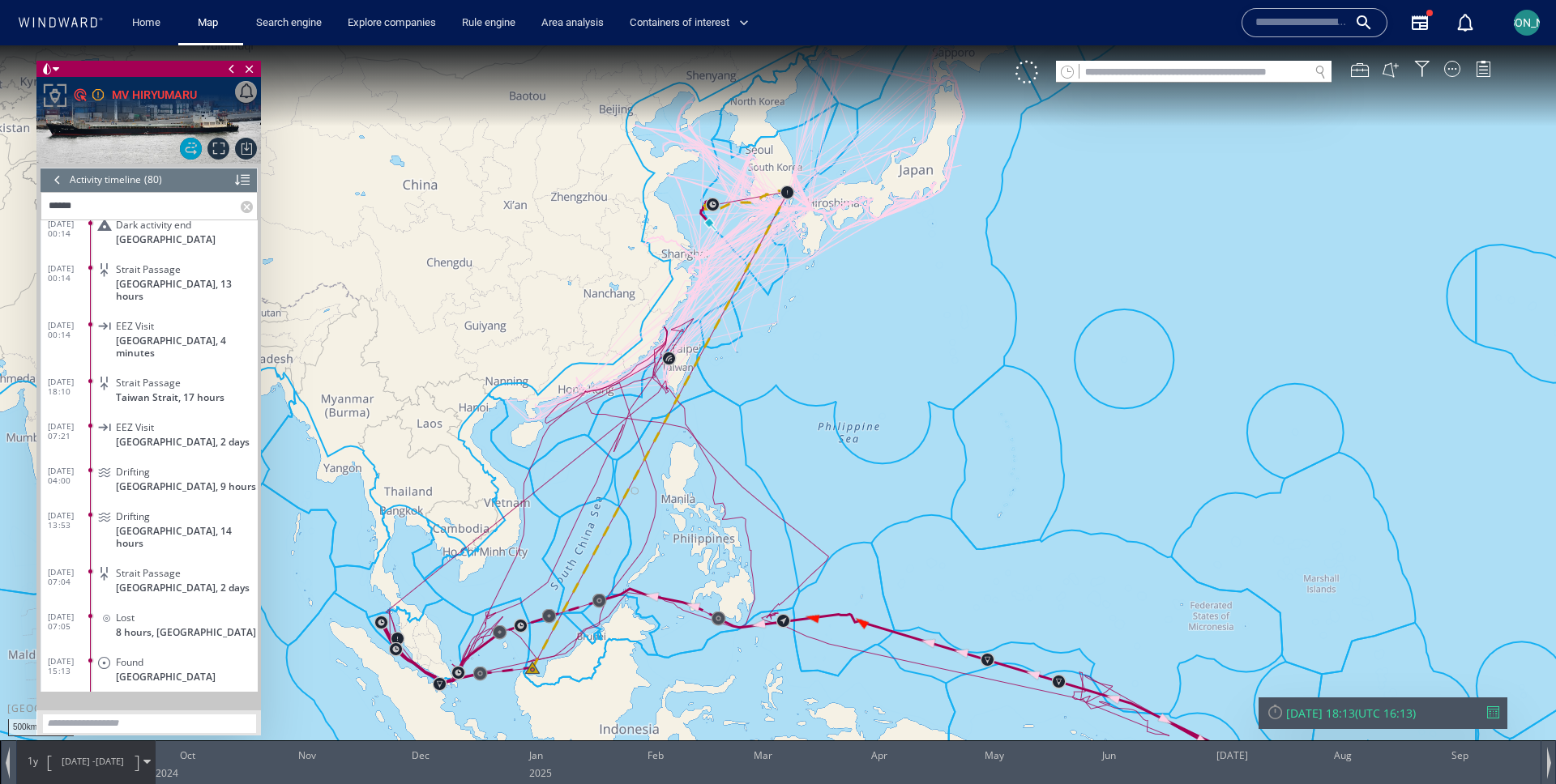
drag, startPoint x: 596, startPoint y: 371, endPoint x: 586, endPoint y: 385, distance: 17.2
click at [586, 385] on canvas "Map" at bounding box center [778, 407] width 1556 height 723
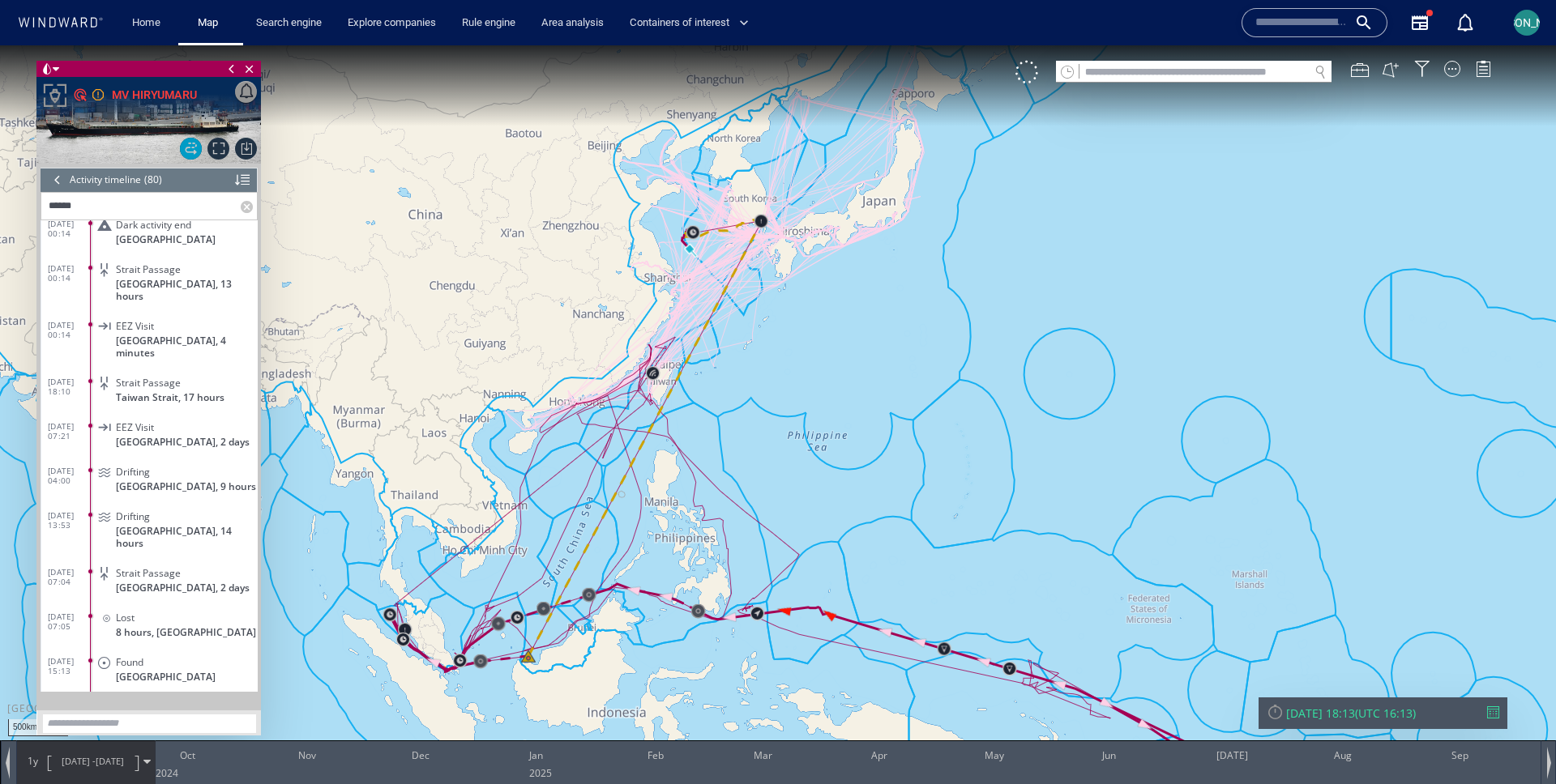
drag, startPoint x: 586, startPoint y: 385, endPoint x: 583, endPoint y: 397, distance: 12.4
click at [582, 397] on canvas "Map" at bounding box center [778, 407] width 1556 height 723
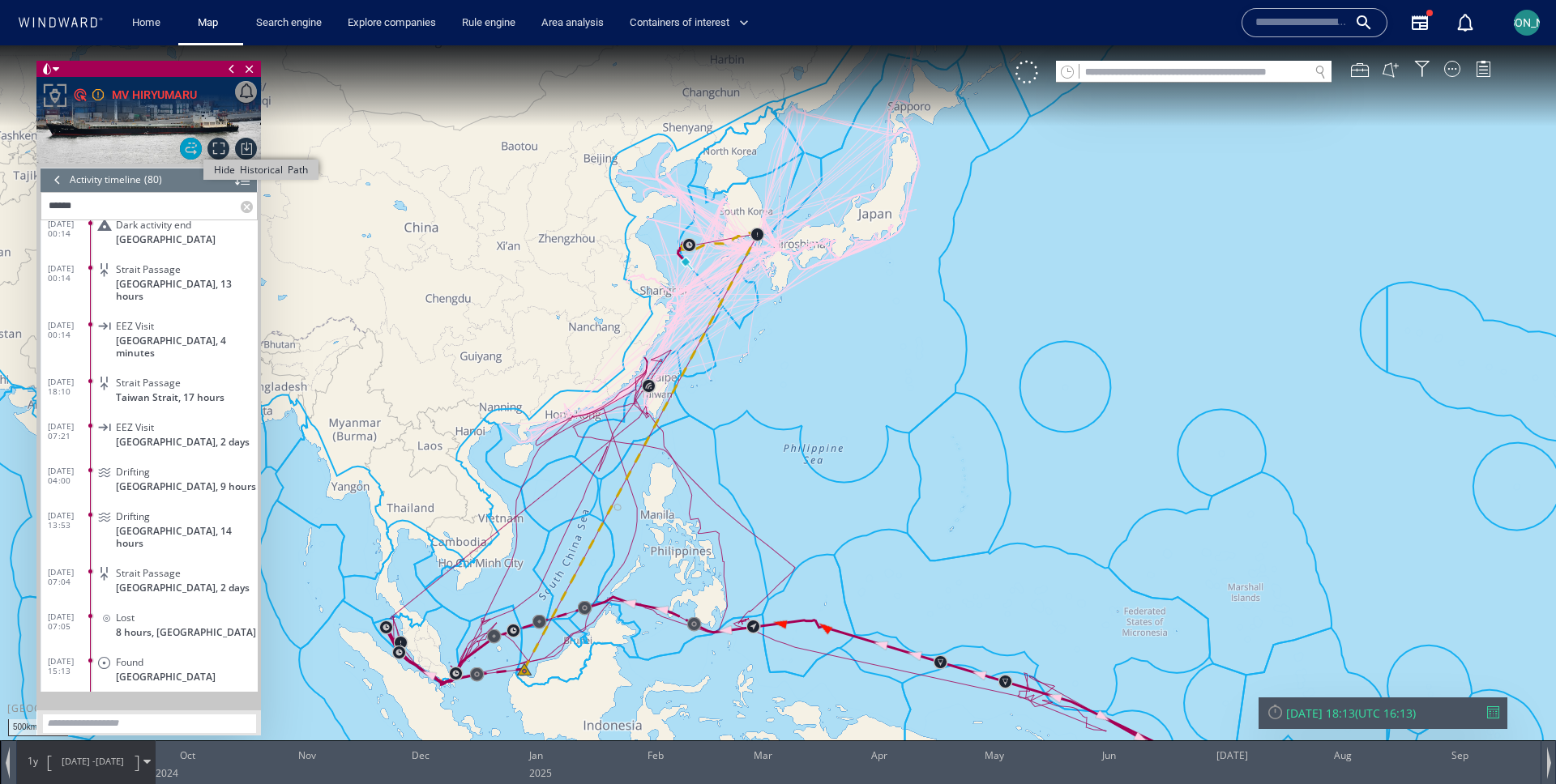
click at [194, 147] on span "Hide Historical Path" at bounding box center [190, 148] width 22 height 22
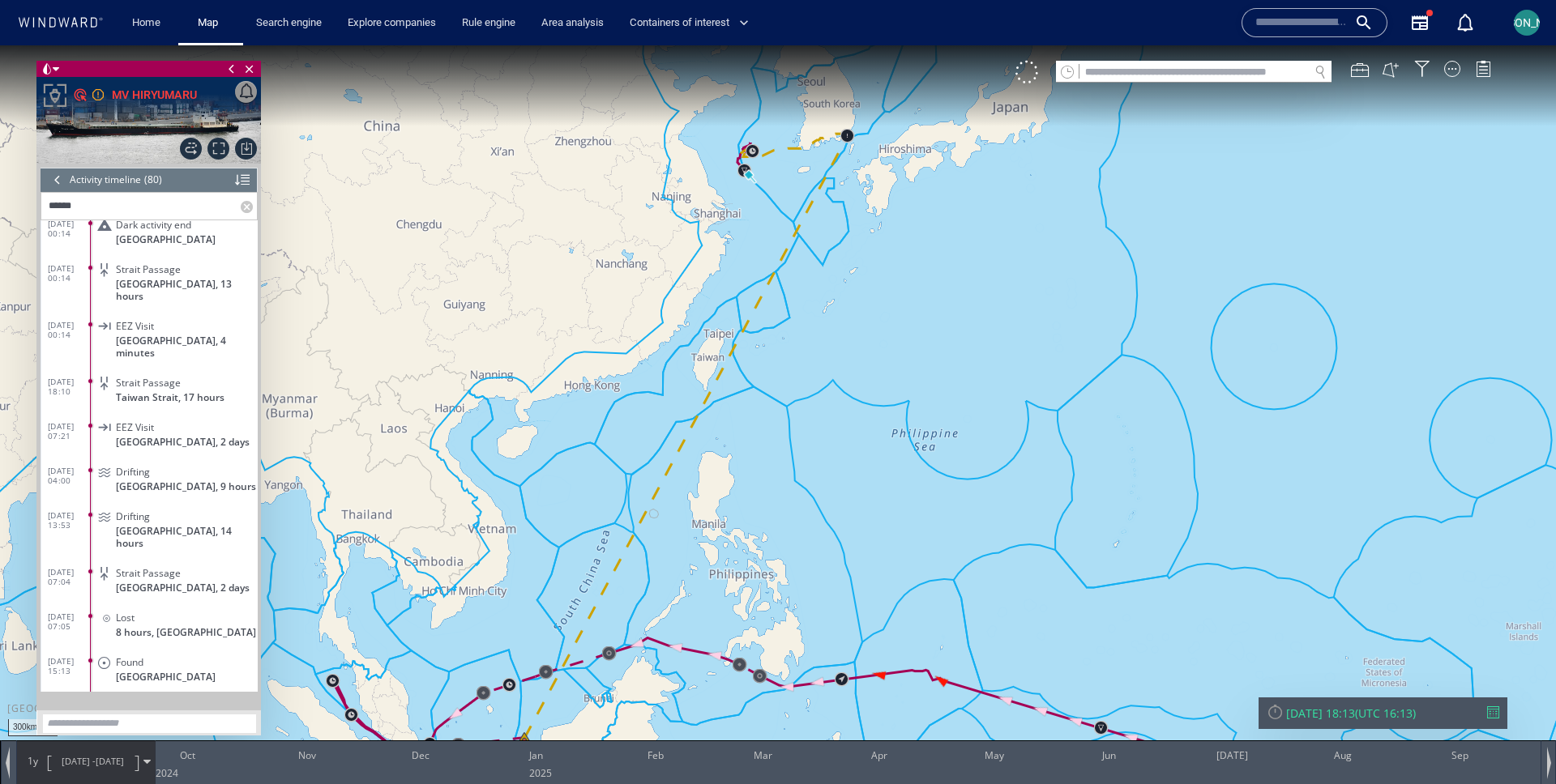
click at [82, 204] on input "******" at bounding box center [141, 206] width 200 height 27
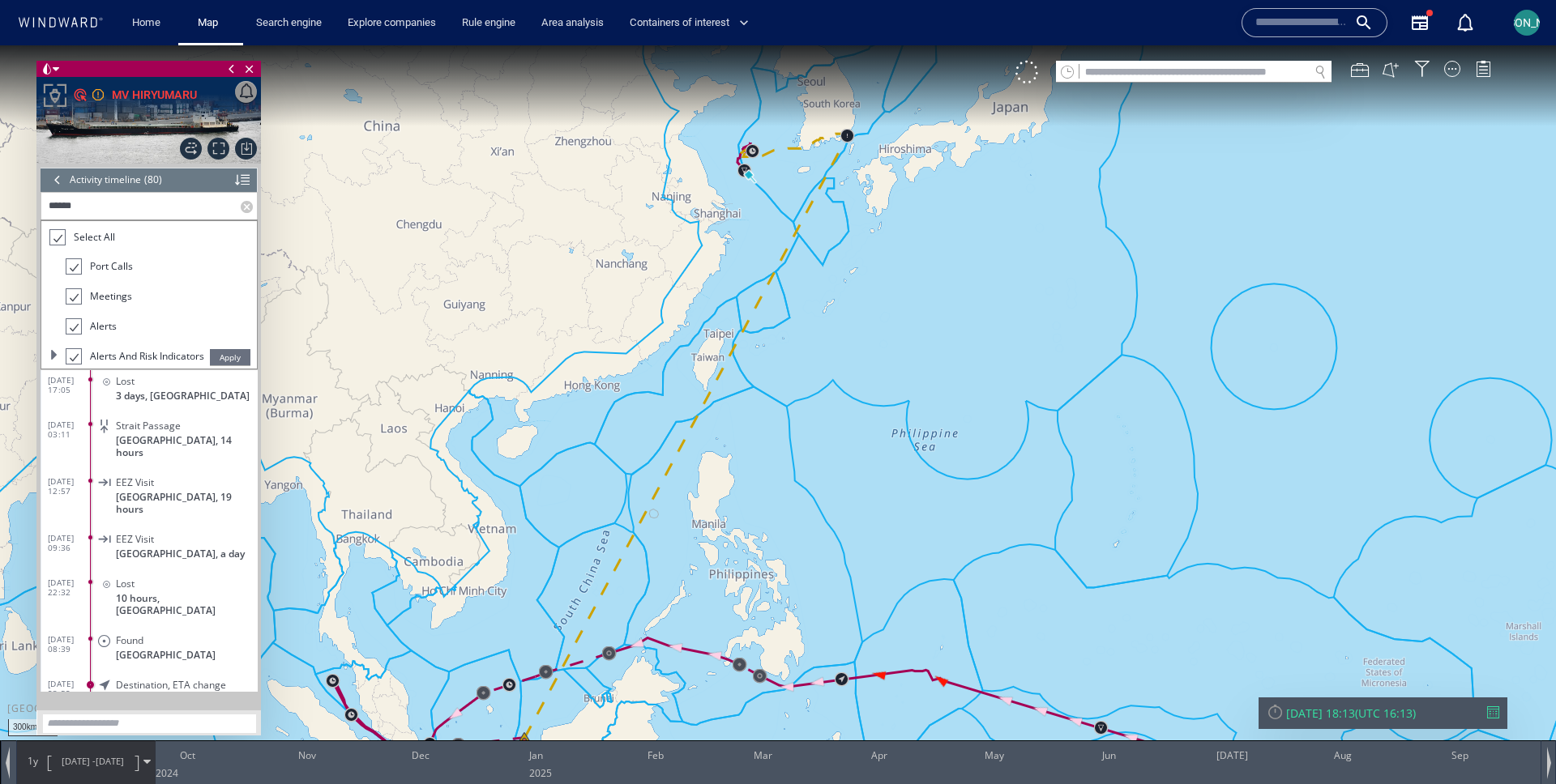
scroll to position [3284, 0]
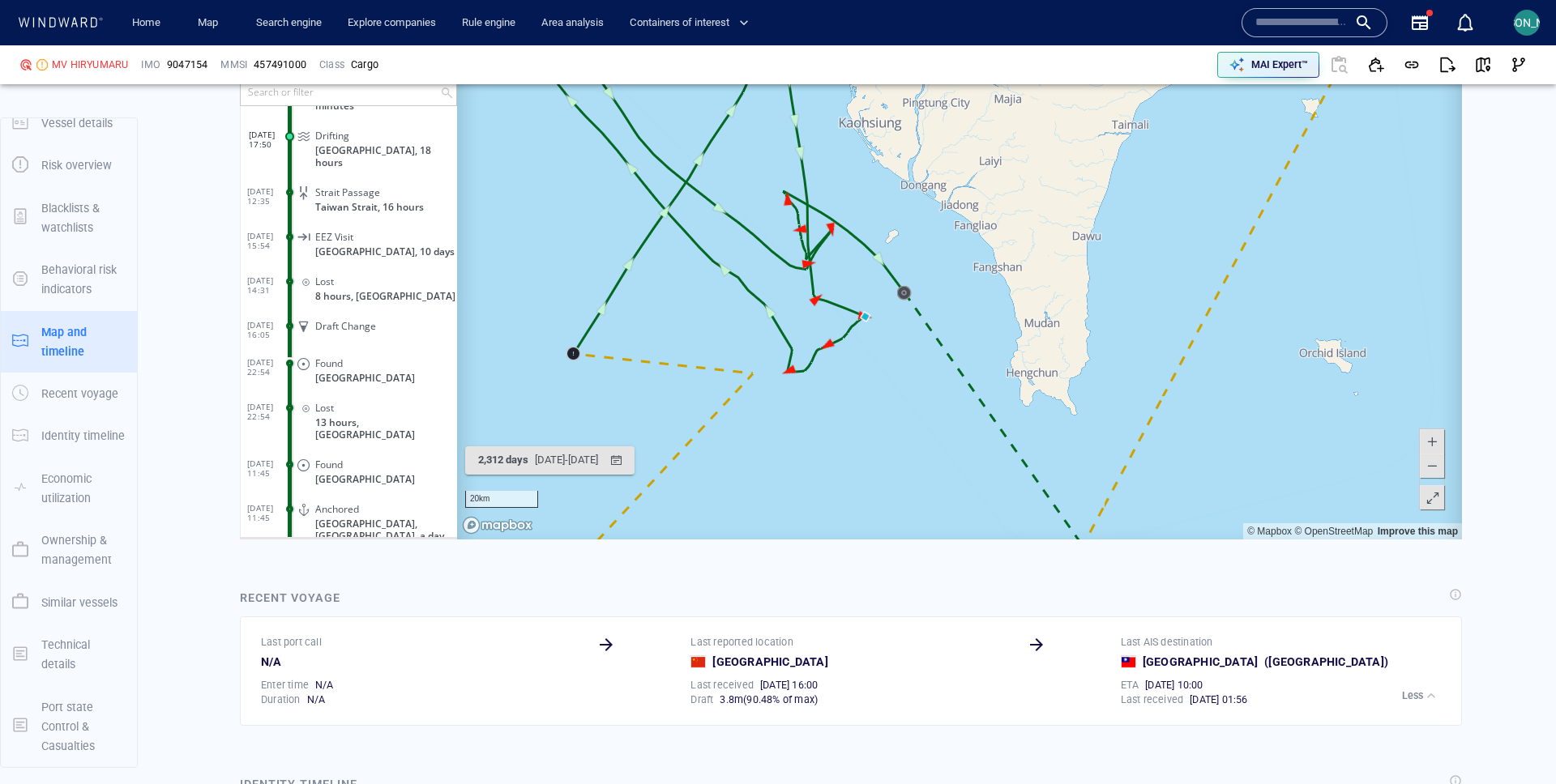
scroll to position [1474, 0]
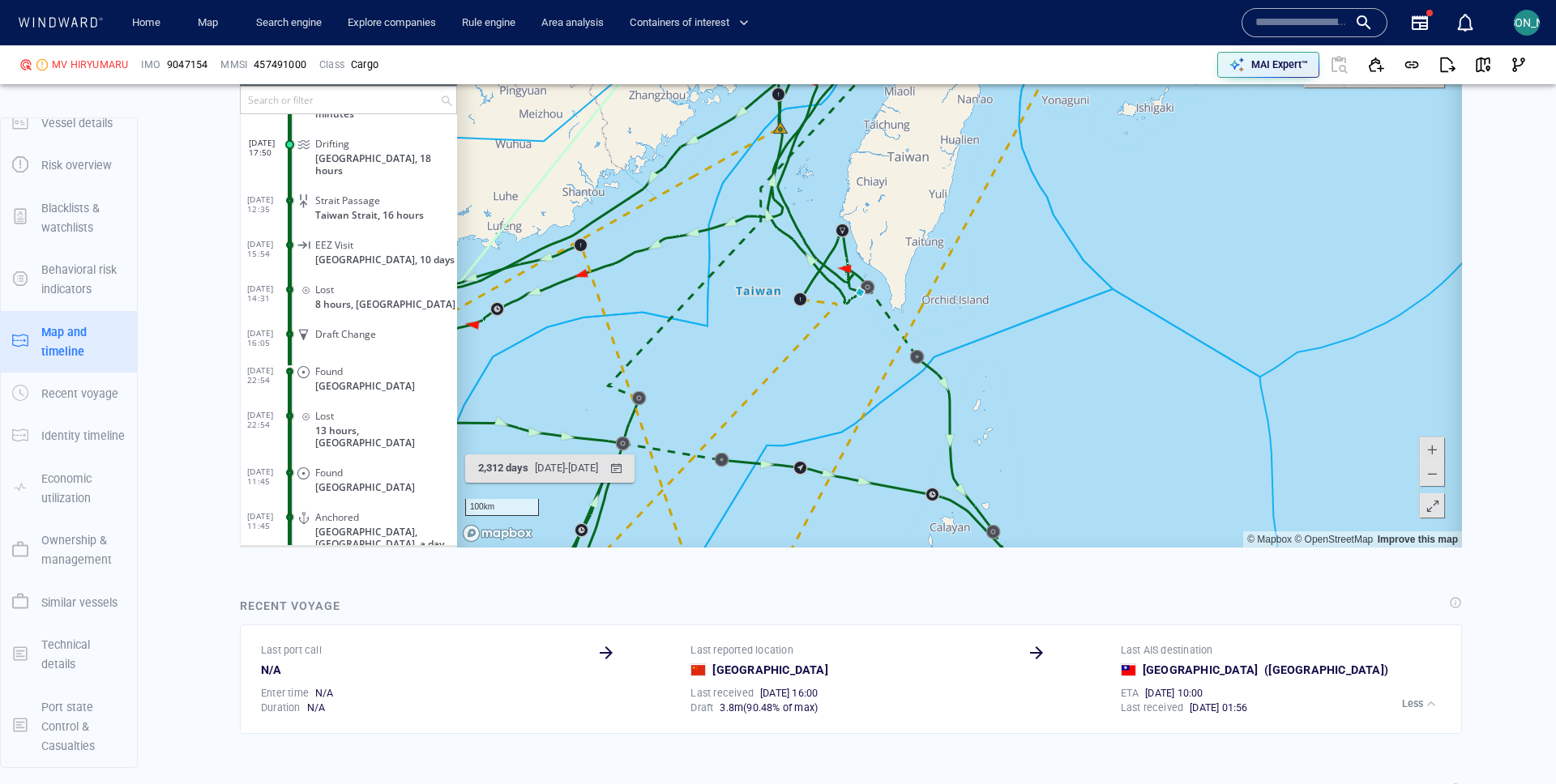
drag, startPoint x: 750, startPoint y: 410, endPoint x: 792, endPoint y: 297, distance: 120.6
click at [792, 296] on canvas "Map" at bounding box center [960, 295] width 1005 height 502
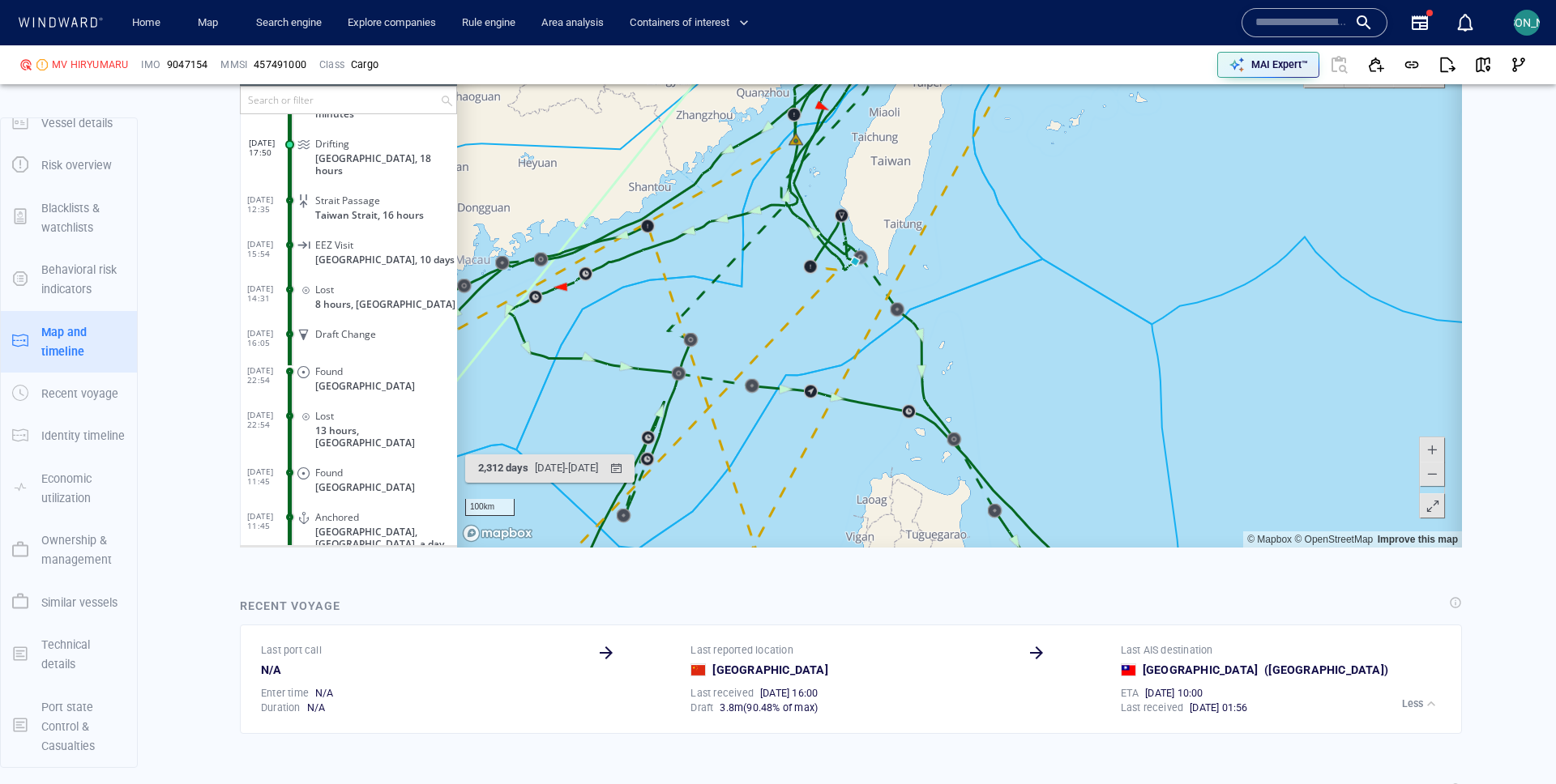
drag, startPoint x: 792, startPoint y: 297, endPoint x: 786, endPoint y: 318, distance: 21.8
click at [786, 318] on canvas "Map" at bounding box center [960, 295] width 1005 height 502
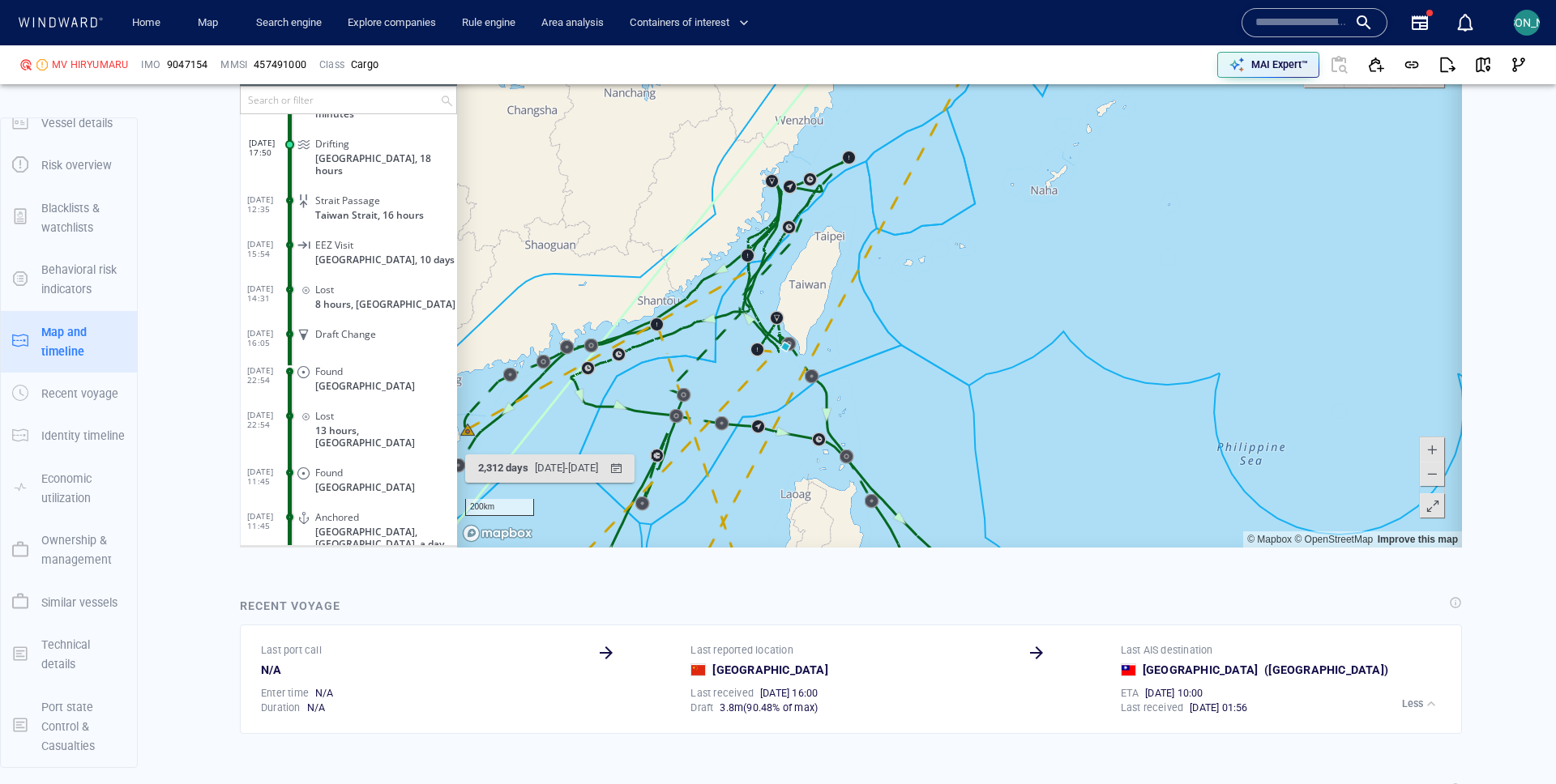
drag, startPoint x: 786, startPoint y: 318, endPoint x: 749, endPoint y: 366, distance: 60.6
click at [748, 366] on canvas "Map" at bounding box center [960, 295] width 1005 height 502
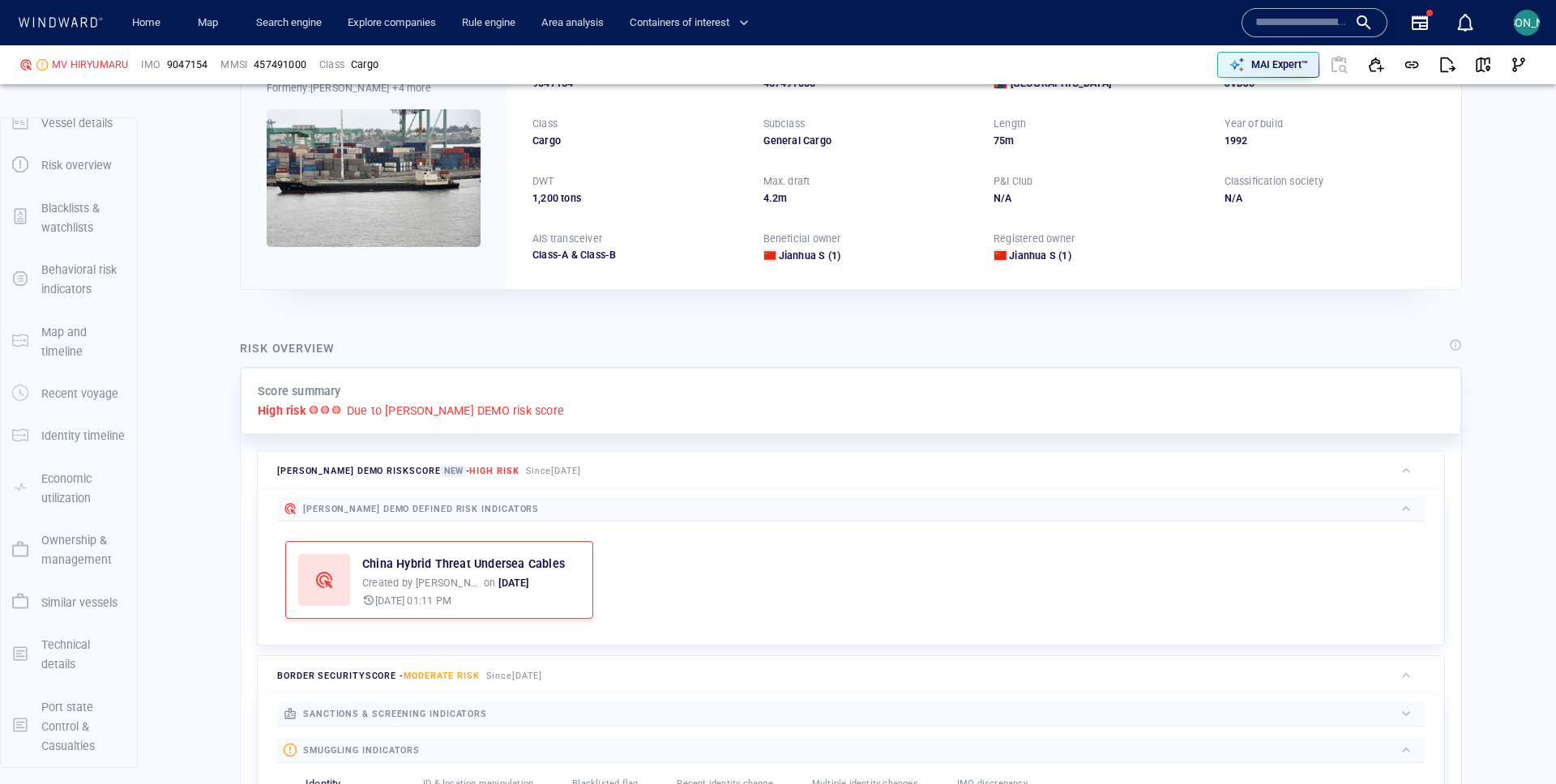
scroll to position [0, 0]
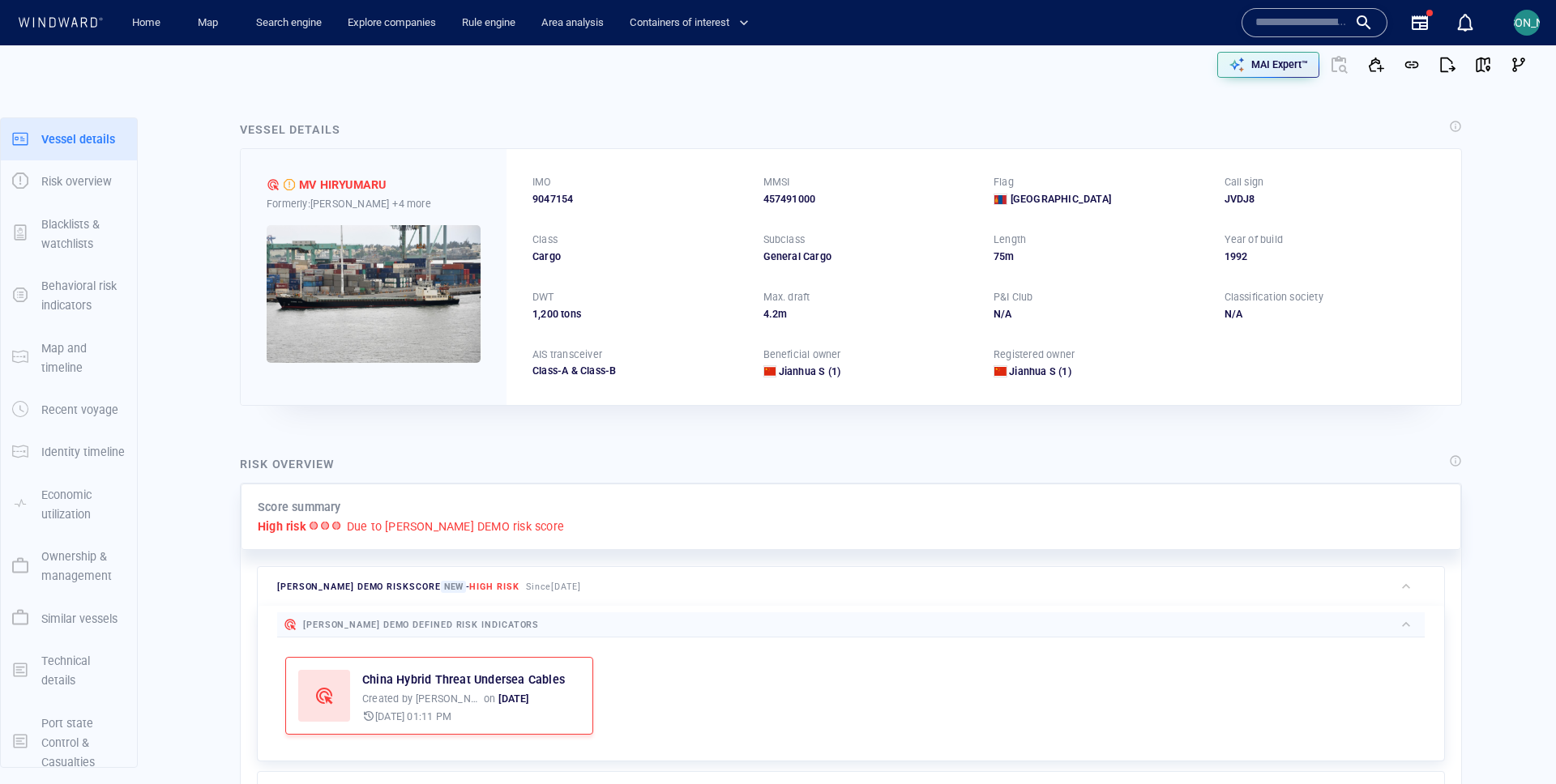
click at [1027, 451] on div "Risk overview" at bounding box center [851, 465] width 1229 height 29
